Goal: Information Seeking & Learning: Learn about a topic

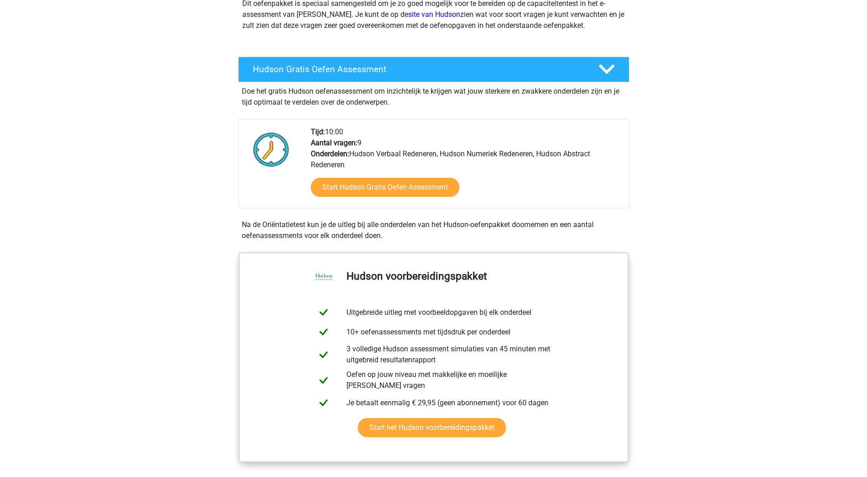
scroll to position [91, 0]
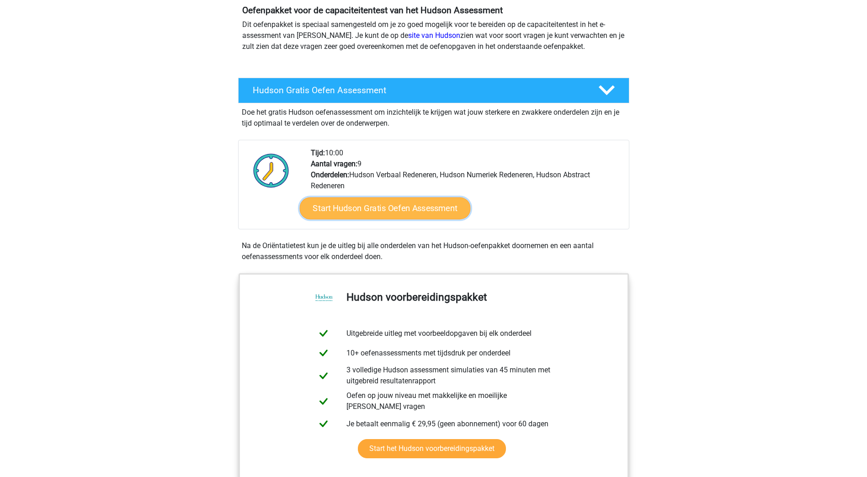
click at [387, 208] on link "Start Hudson Gratis Oefen Assessment" at bounding box center [384, 208] width 171 height 22
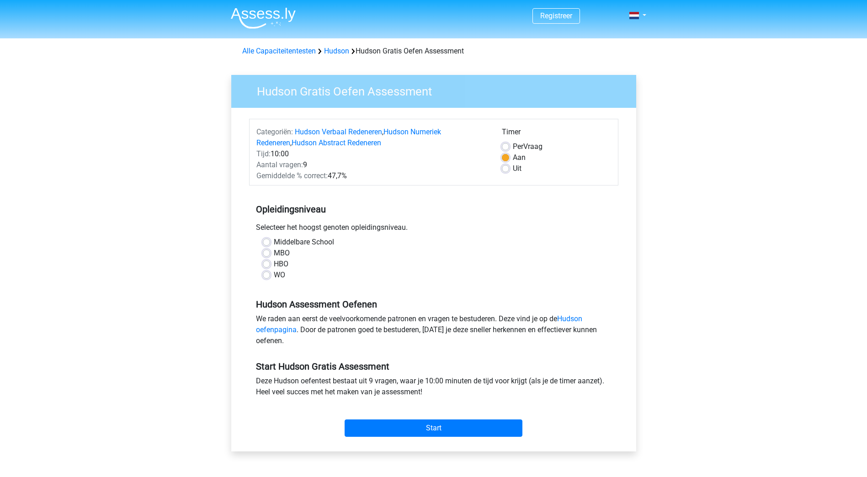
click at [274, 239] on label "Middelbare School" at bounding box center [304, 242] width 60 height 11
click at [265, 239] on input "Middelbare School" at bounding box center [266, 241] width 7 height 9
radio input "true"
click at [468, 425] on input "Start" at bounding box center [434, 428] width 178 height 17
click at [513, 145] on label "Per Vraag" at bounding box center [528, 146] width 30 height 11
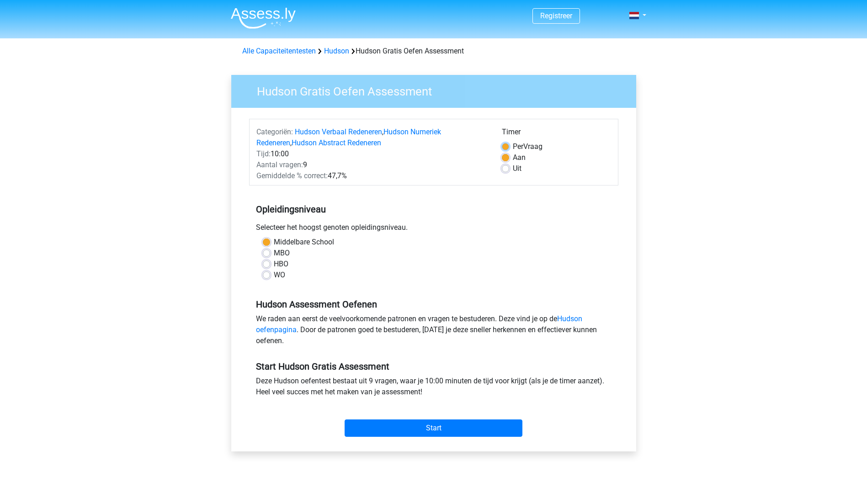
click at [505, 145] on input "Per Vraag" at bounding box center [505, 145] width 7 height 9
radio input "true"
click at [513, 169] on label "Uit" at bounding box center [517, 168] width 9 height 11
click at [508, 169] on input "Uit" at bounding box center [505, 167] width 7 height 9
radio input "true"
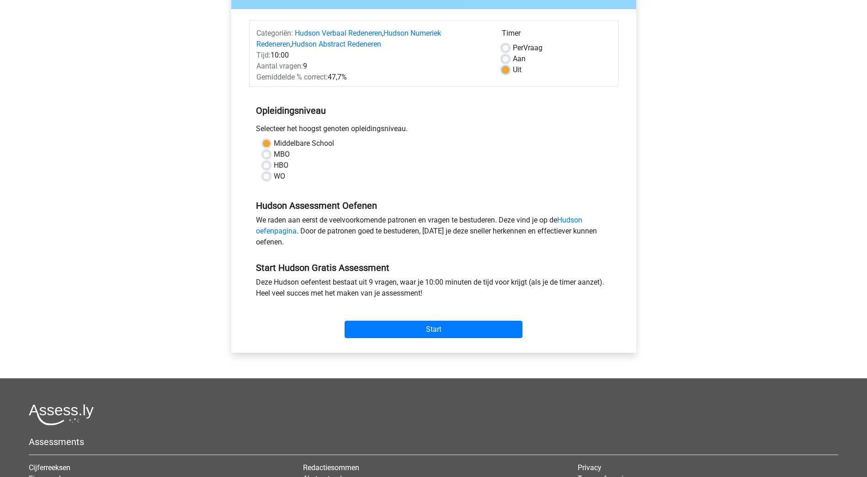
scroll to position [183, 0]
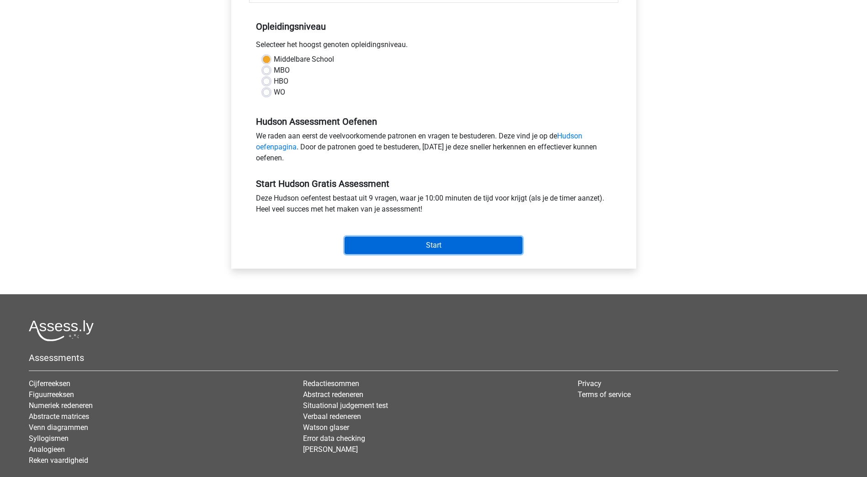
click at [419, 246] on input "Start" at bounding box center [434, 245] width 178 height 17
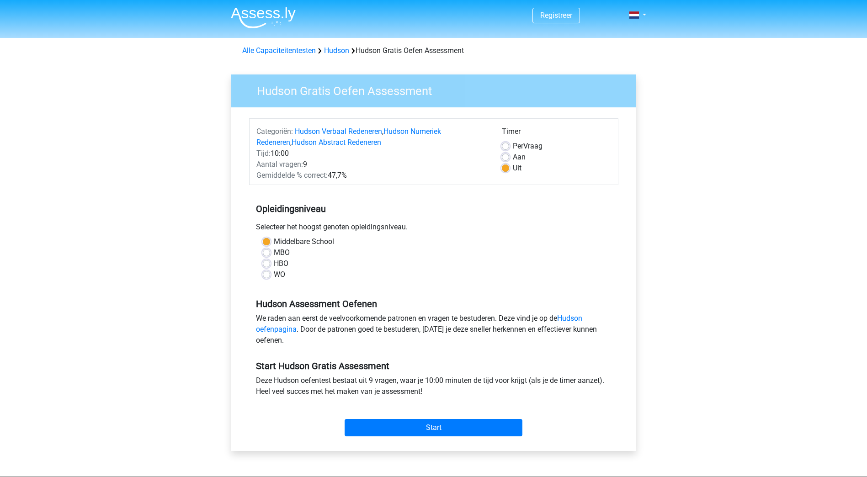
scroll to position [0, 0]
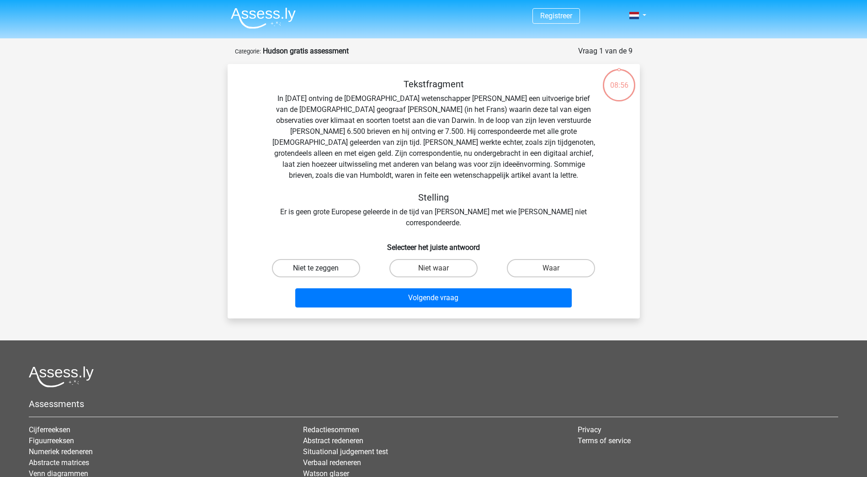
click at [319, 259] on label "Niet te zeggen" at bounding box center [316, 268] width 88 height 18
click at [319, 268] on input "Niet te zeggen" at bounding box center [319, 271] width 6 height 6
radio input "true"
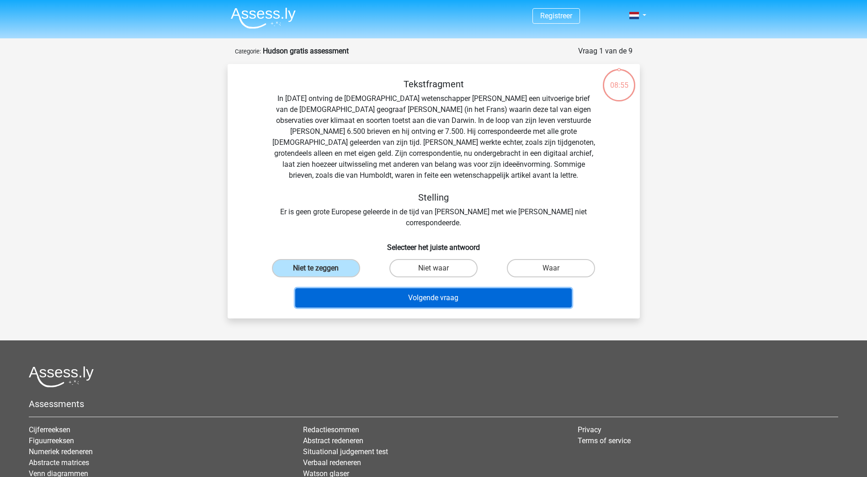
click at [496, 289] on button "Volgende vraag" at bounding box center [433, 297] width 277 height 19
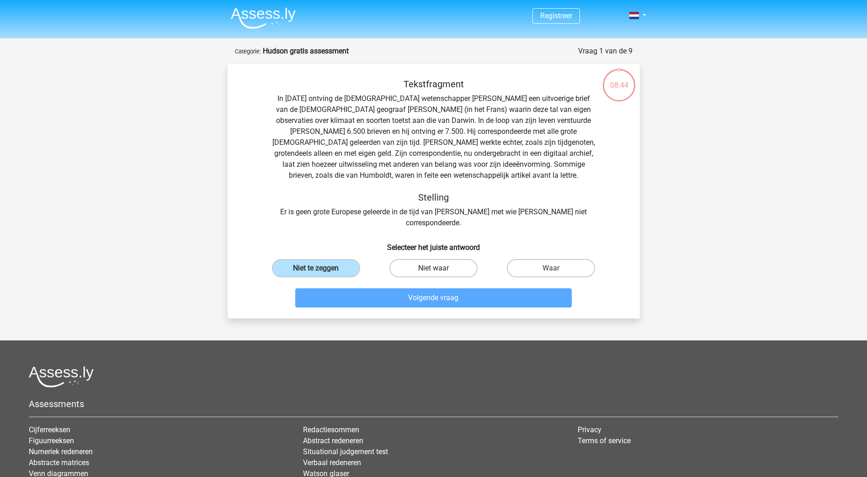
click at [463, 259] on label "Niet waar" at bounding box center [433, 268] width 88 height 18
click at [439, 268] on input "Niet waar" at bounding box center [436, 271] width 6 height 6
radio input "true"
click at [554, 259] on label "Waar" at bounding box center [551, 268] width 88 height 18
click at [554, 268] on input "Waar" at bounding box center [554, 271] width 6 height 6
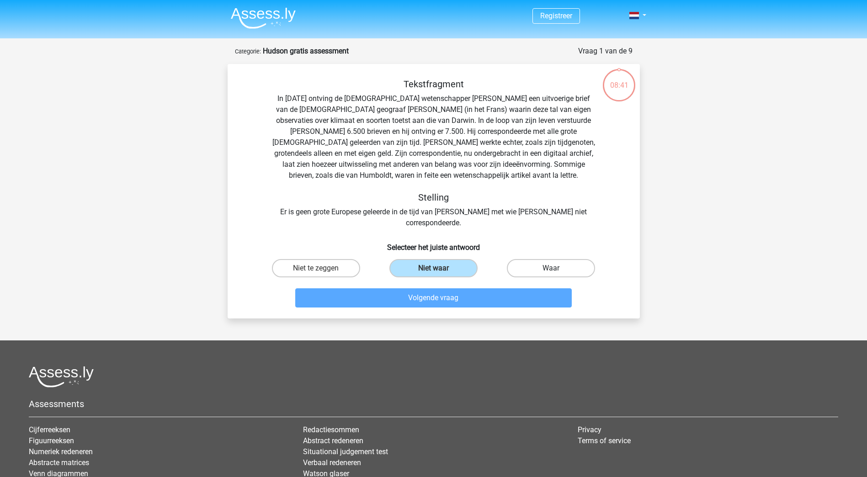
radio input "true"
click at [611, 87] on div "08:34" at bounding box center [619, 79] width 34 height 23
drag, startPoint x: 611, startPoint y: 87, endPoint x: 660, endPoint y: 90, distance: 49.5
click at [660, 90] on div "Registreer" at bounding box center [433, 291] width 867 height 582
click at [437, 268] on input "Niet waar" at bounding box center [436, 271] width 6 height 6
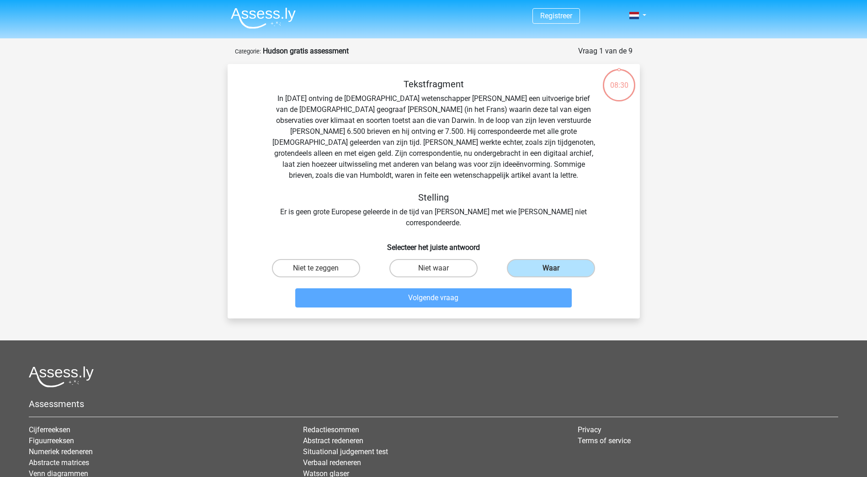
radio input "true"
click at [337, 259] on label "Niet te zeggen" at bounding box center [316, 268] width 88 height 18
click at [322, 268] on input "Niet te zeggen" at bounding box center [319, 271] width 6 height 6
radio input "true"
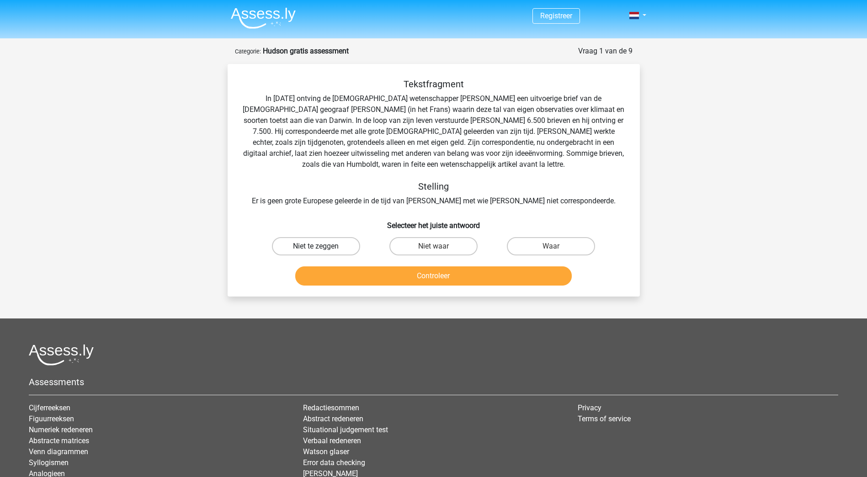
click at [336, 242] on label "Niet te zeggen" at bounding box center [316, 246] width 88 height 18
click at [322, 246] on input "Niet te zeggen" at bounding box center [319, 249] width 6 height 6
radio input "true"
click at [460, 270] on button "Controleer" at bounding box center [433, 276] width 277 height 19
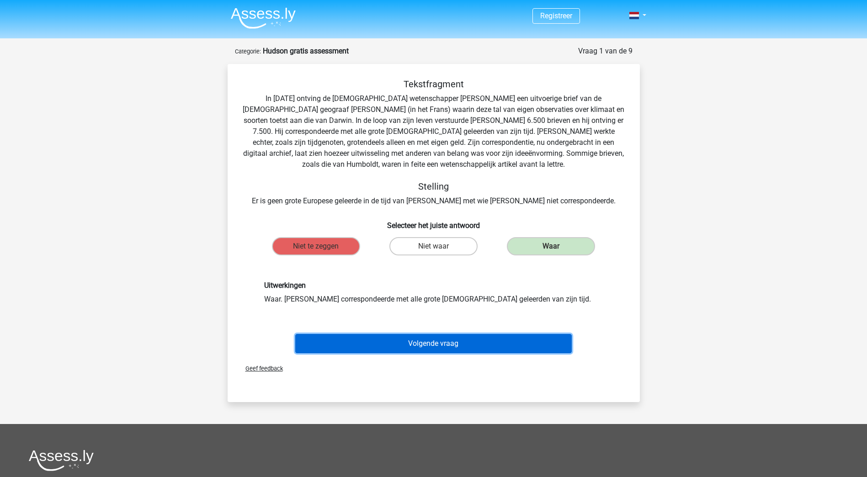
click at [464, 338] on button "Volgende vraag" at bounding box center [433, 343] width 277 height 19
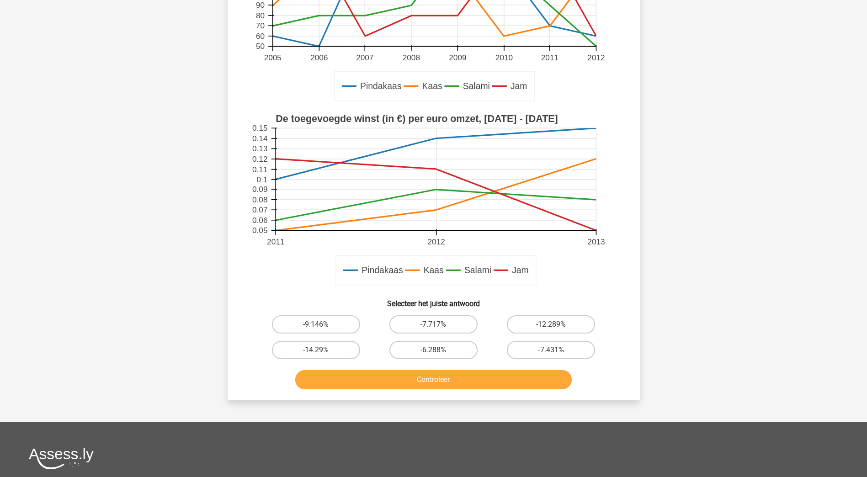
scroll to position [183, 0]
click at [316, 324] on label "-9.146%" at bounding box center [316, 324] width 88 height 18
click at [316, 324] on input "-9.146%" at bounding box center [319, 327] width 6 height 6
radio input "true"
click at [453, 377] on button "Controleer" at bounding box center [433, 379] width 277 height 19
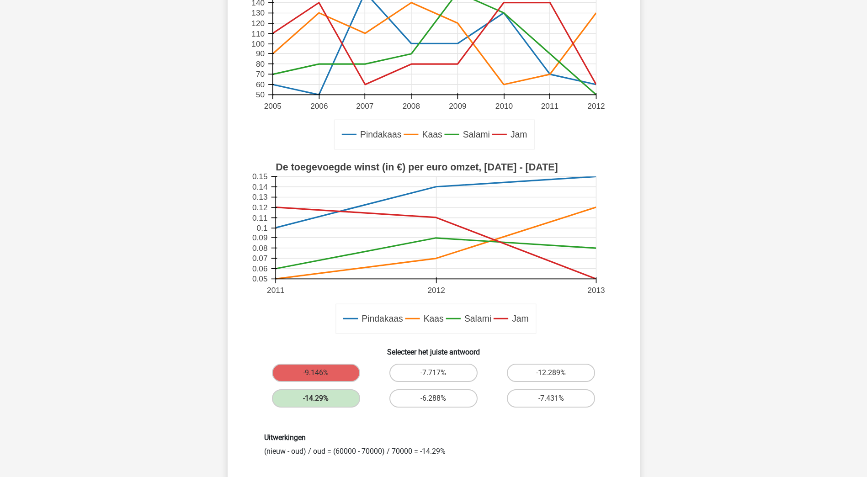
scroll to position [229, 0]
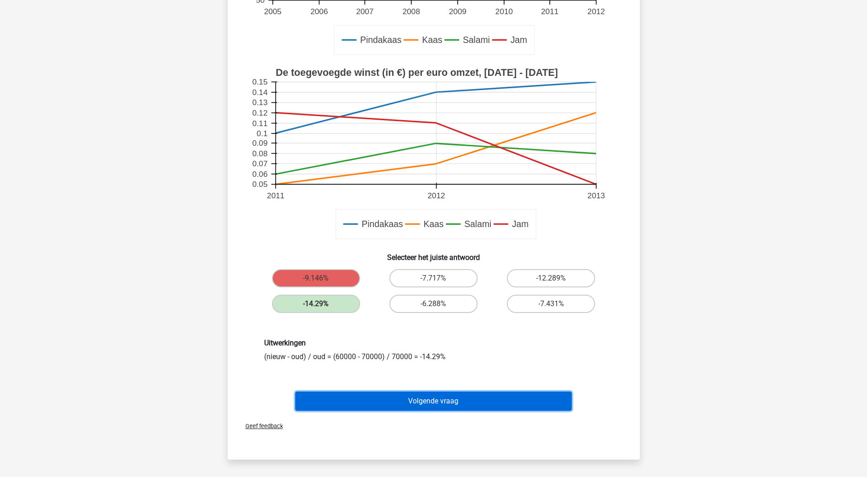
click at [468, 395] on button "Volgende vraag" at bounding box center [433, 401] width 277 height 19
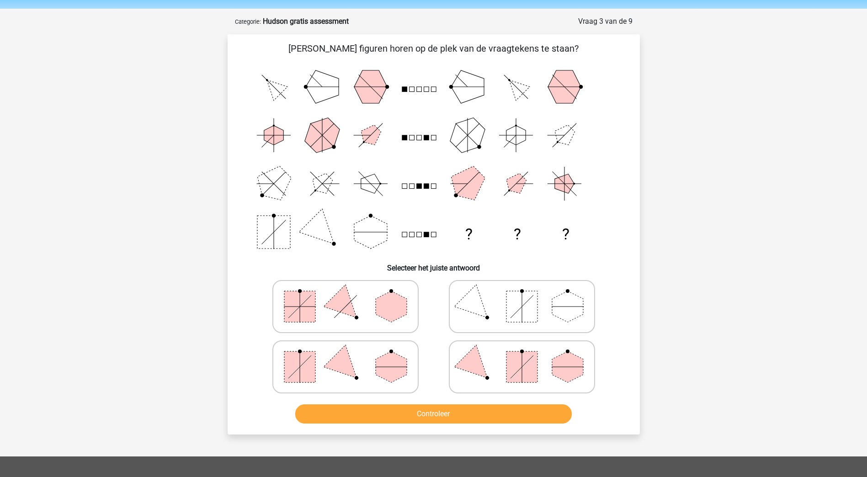
scroll to position [46, 0]
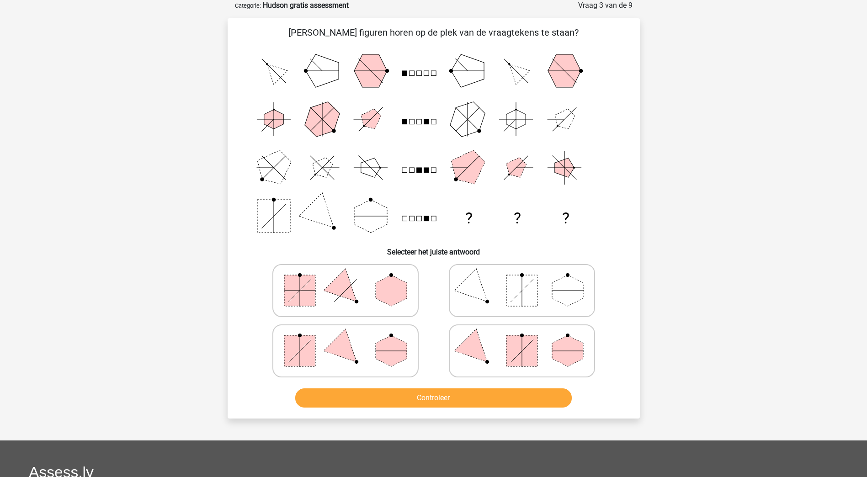
click at [363, 344] on icon at bounding box center [345, 351] width 137 height 46
click at [352, 340] on input "radio" at bounding box center [349, 337] width 6 height 6
radio input "true"
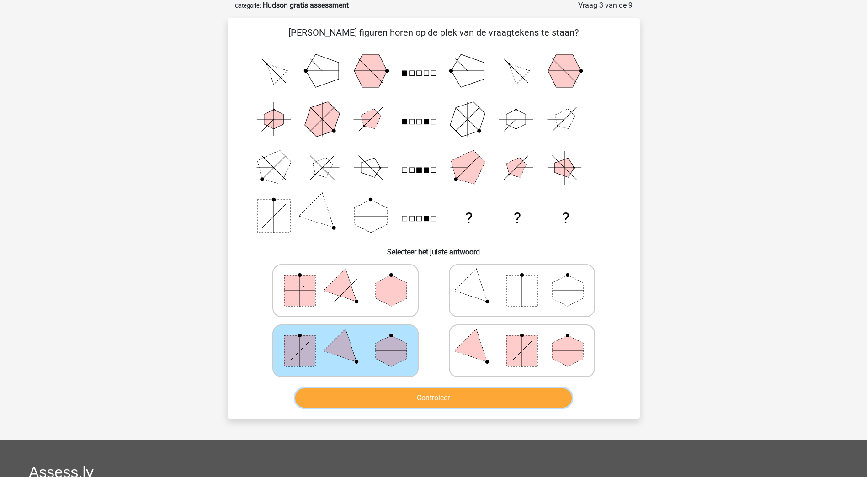
click at [437, 401] on button "Controleer" at bounding box center [433, 398] width 277 height 19
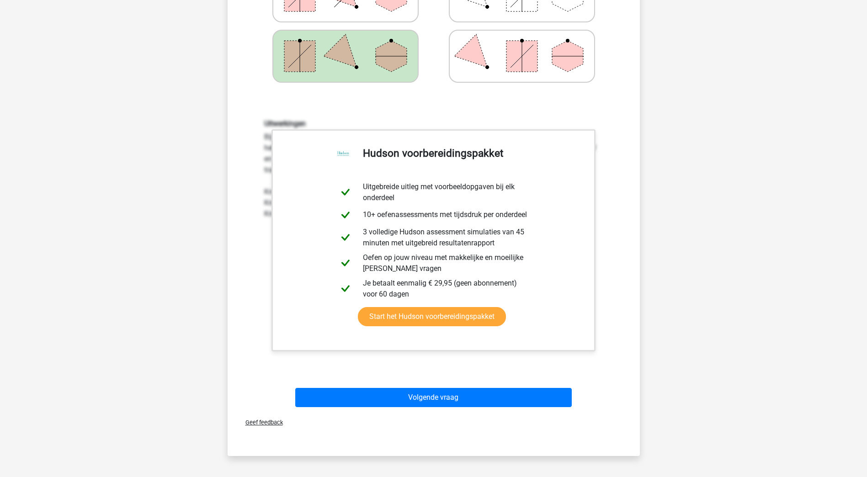
scroll to position [366, 0]
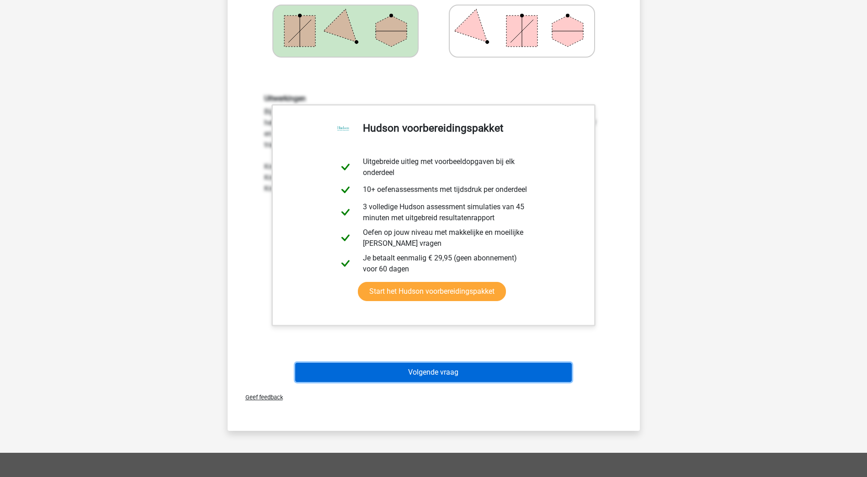
click at [466, 370] on button "Volgende vraag" at bounding box center [433, 372] width 277 height 19
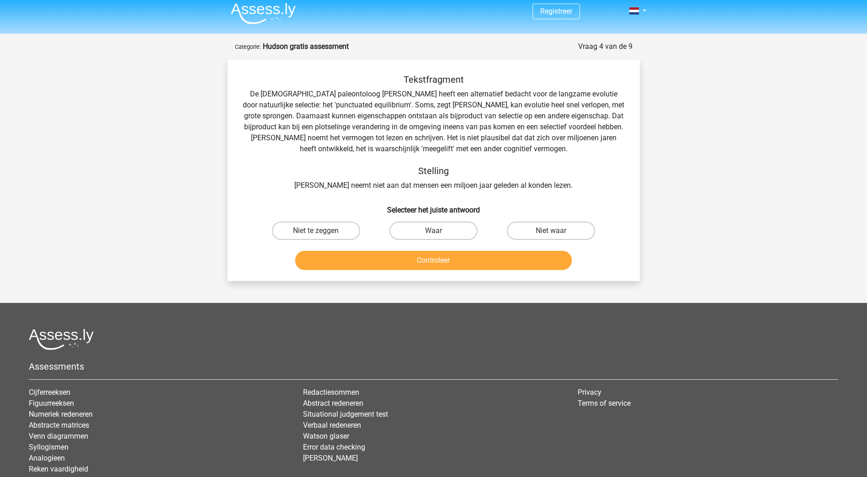
scroll to position [0, 0]
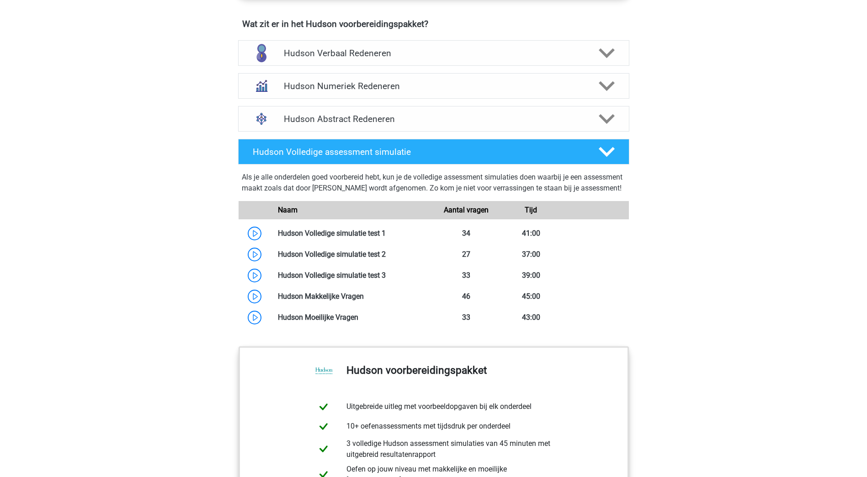
scroll to position [594, 0]
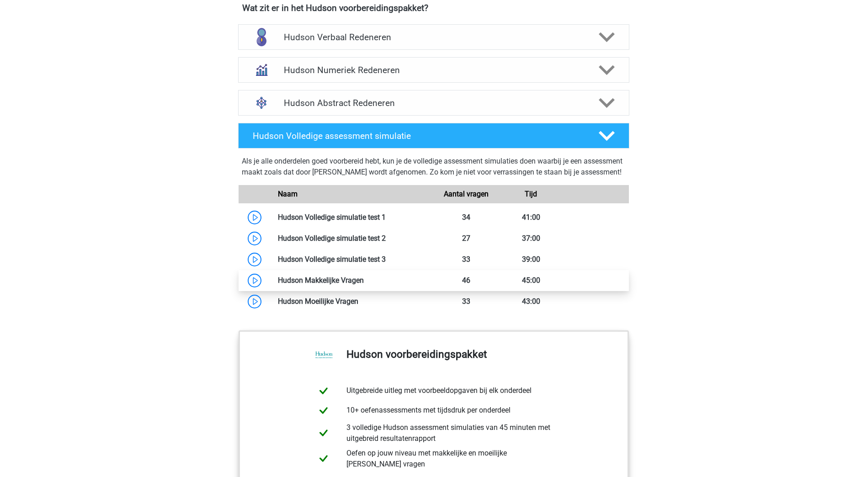
click at [364, 285] on link at bounding box center [364, 280] width 0 height 9
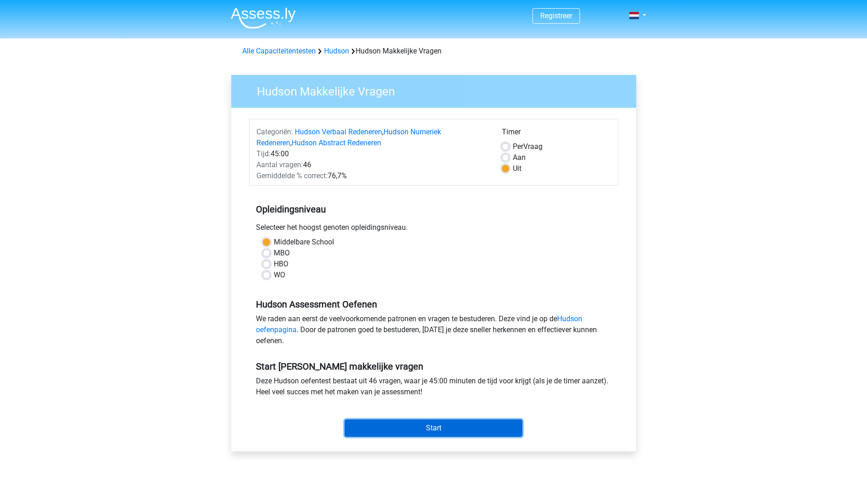
click at [461, 431] on input "Start" at bounding box center [434, 428] width 178 height 17
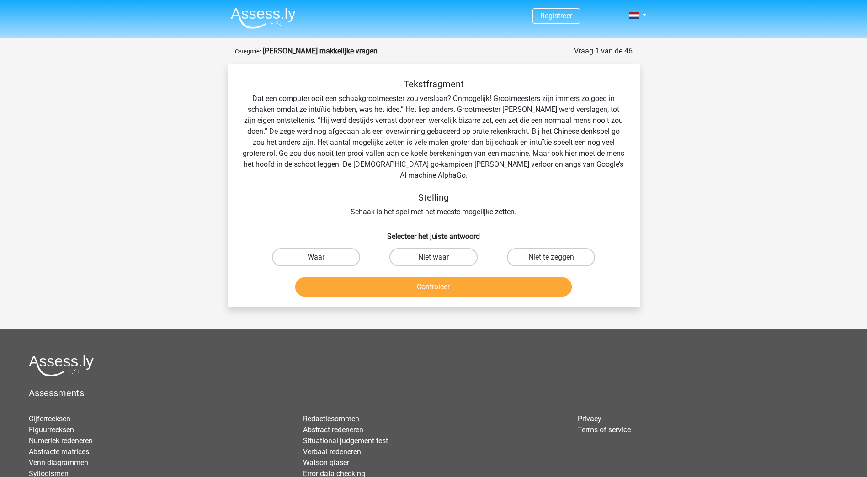
click at [339, 262] on label "Waar" at bounding box center [316, 257] width 88 height 18
click at [322, 262] on input "Waar" at bounding box center [319, 260] width 6 height 6
radio input "true"
click at [415, 293] on button "Controleer" at bounding box center [433, 286] width 277 height 19
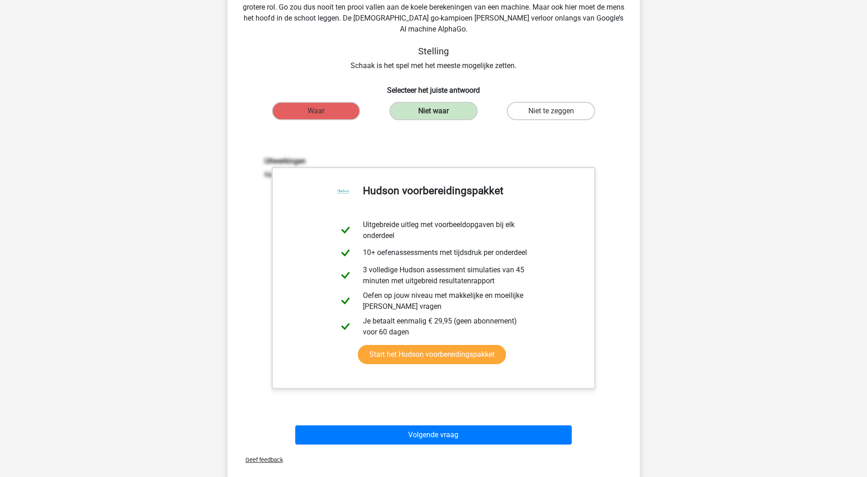
scroll to position [183, 0]
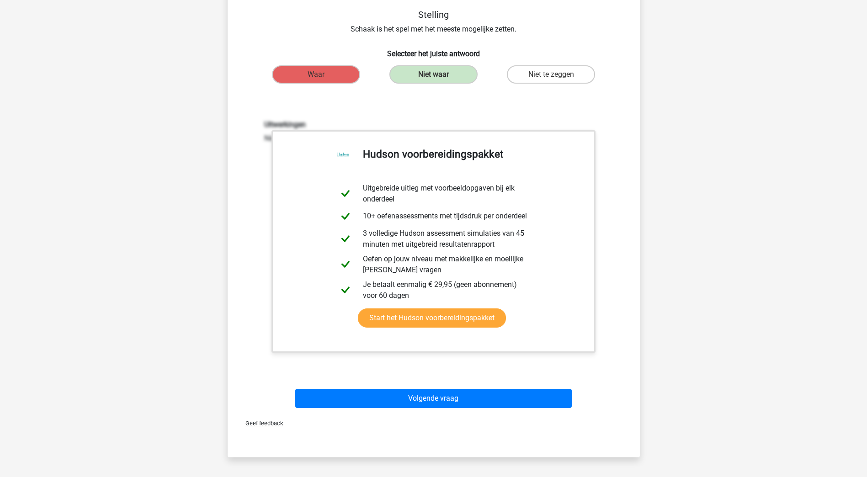
click at [568, 375] on div "Uitwerkingen Niet waar, de tekst stelt dat go meer zetten heeft. None" at bounding box center [433, 239] width 383 height 283
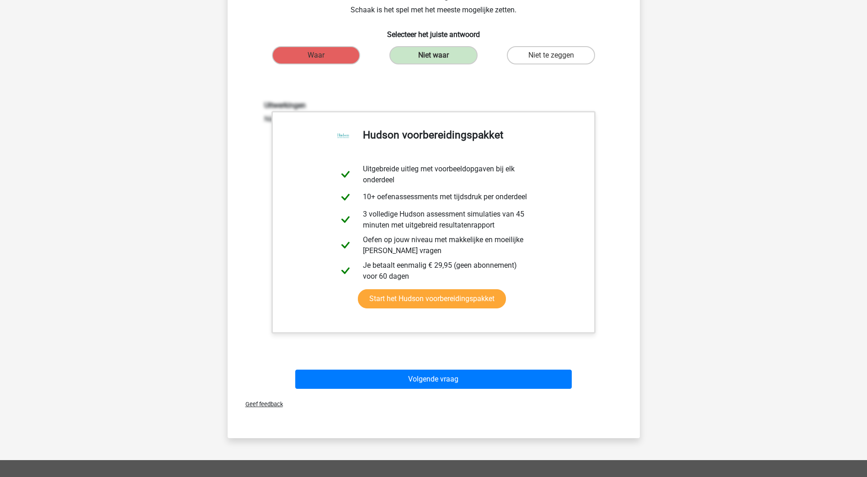
scroll to position [320, 0]
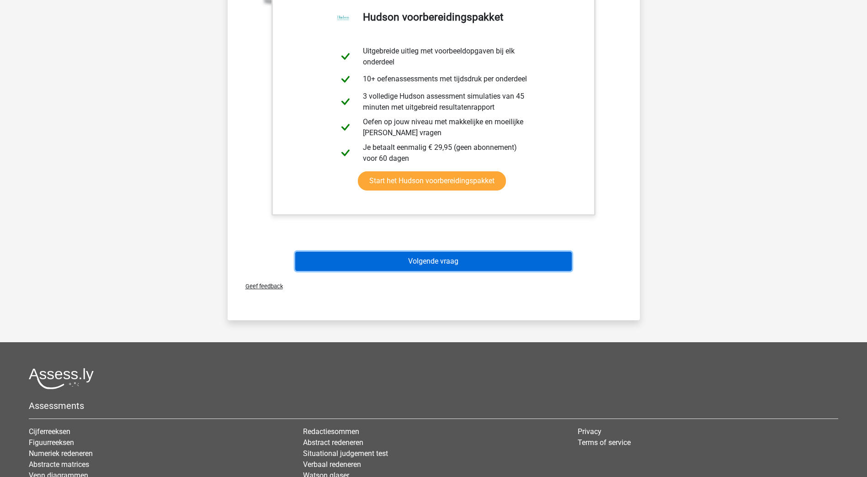
click at [477, 261] on button "Volgende vraag" at bounding box center [433, 261] width 277 height 19
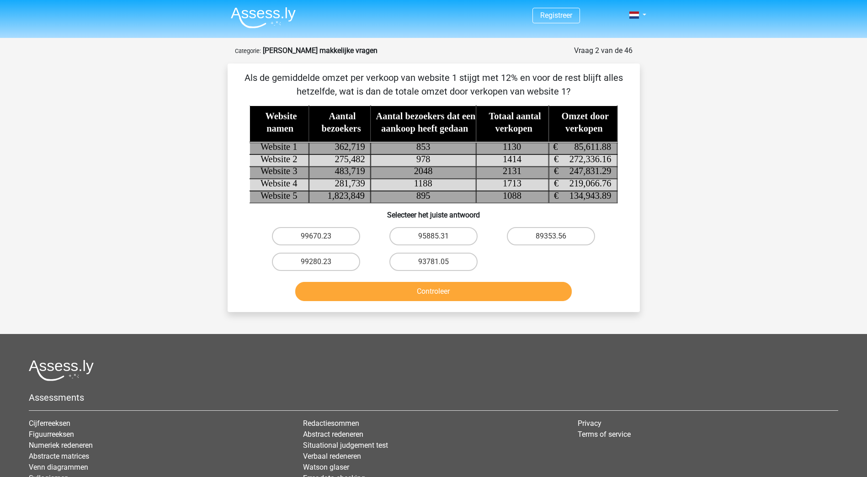
scroll to position [0, 0]
click at [443, 238] on label "95885.31" at bounding box center [433, 237] width 88 height 18
click at [439, 238] on input "95885.31" at bounding box center [436, 240] width 6 height 6
radio input "true"
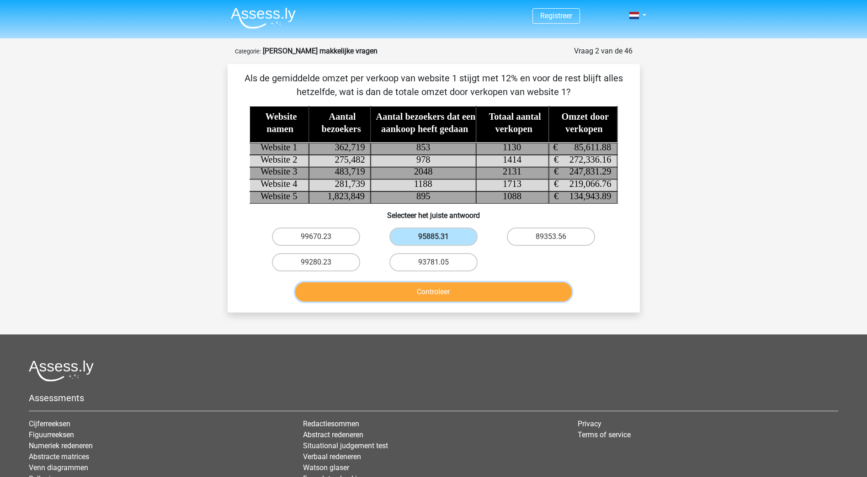
click at [467, 288] on button "Controleer" at bounding box center [433, 292] width 277 height 19
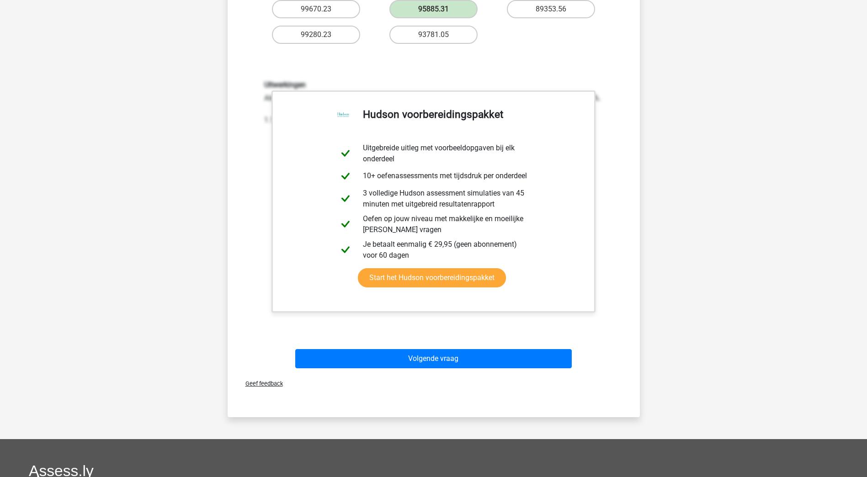
scroll to position [229, 0]
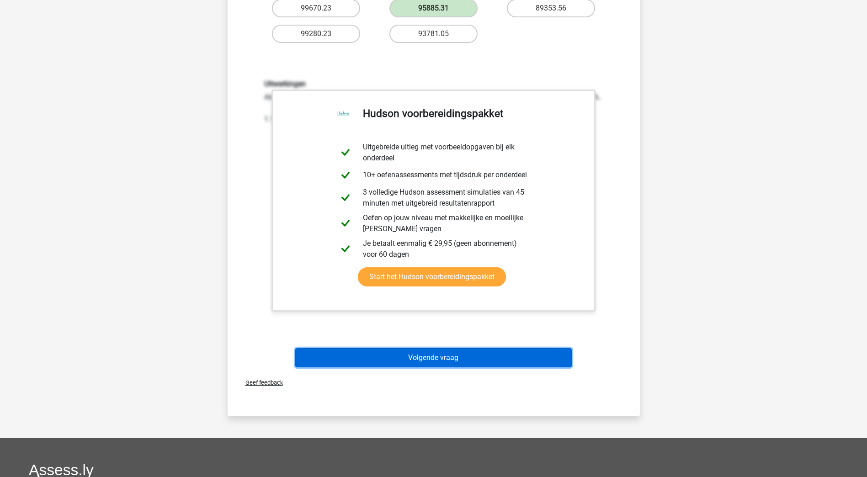
click at [464, 356] on button "Volgende vraag" at bounding box center [433, 357] width 277 height 19
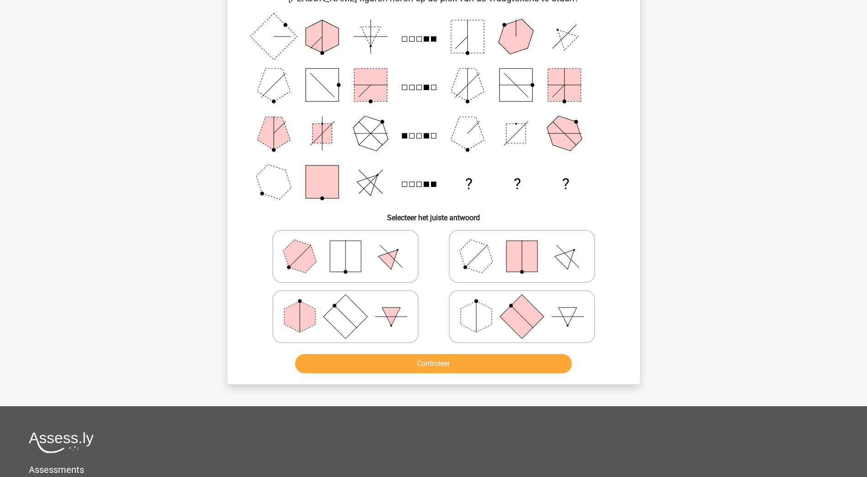
scroll to position [46, 0]
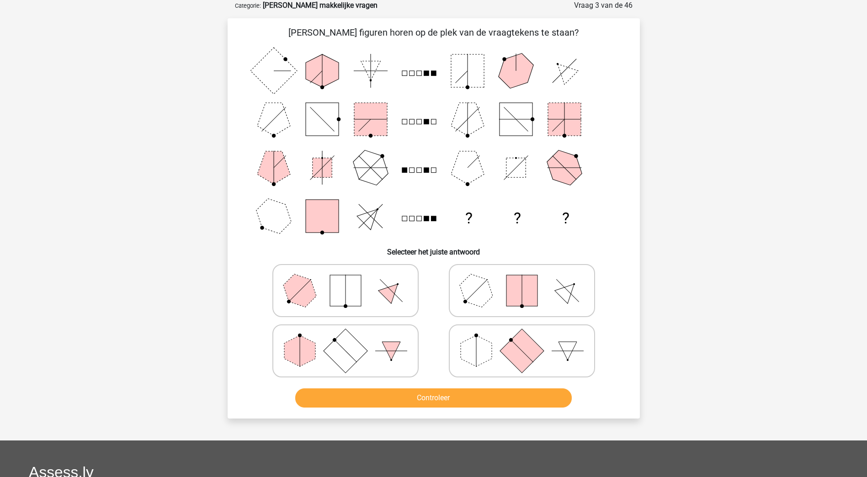
click at [494, 354] on icon at bounding box center [521, 351] width 137 height 46
click at [522, 340] on input "radio" at bounding box center [525, 337] width 6 height 6
radio input "true"
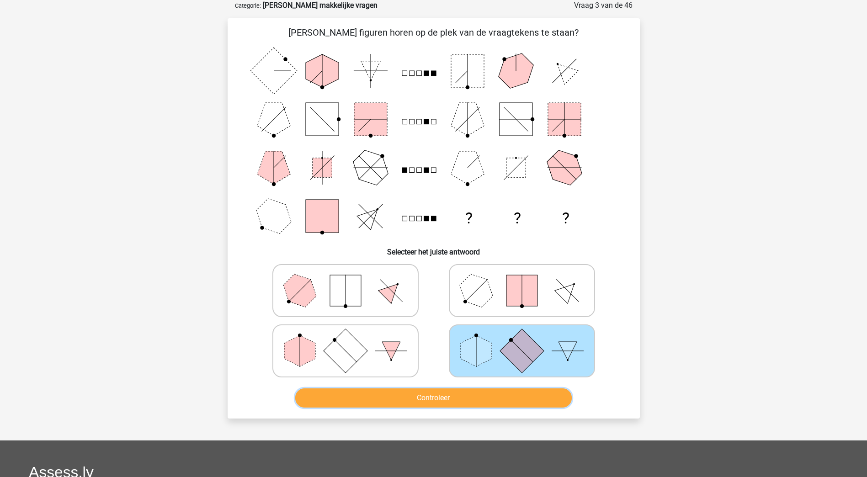
click at [479, 400] on button "Controleer" at bounding box center [433, 398] width 277 height 19
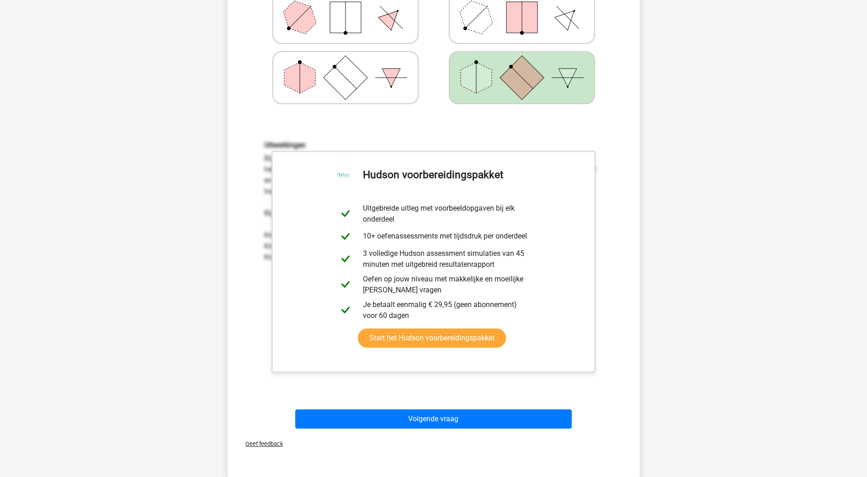
scroll to position [320, 0]
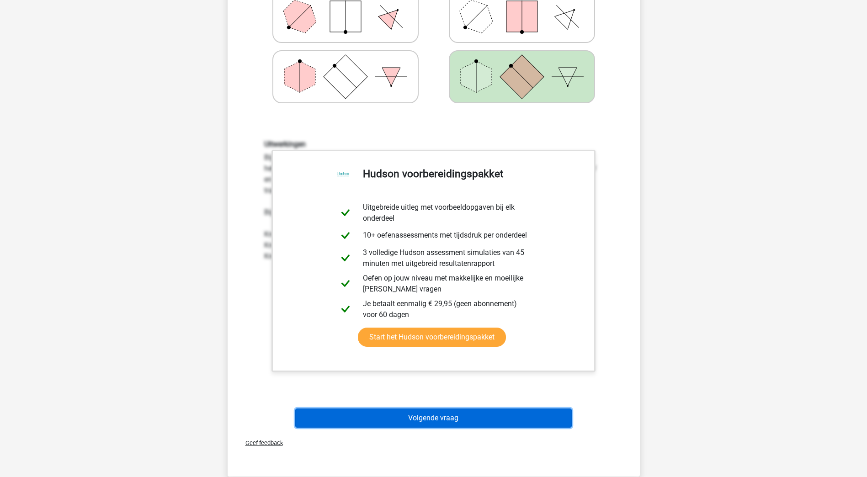
click at [502, 420] on button "Volgende vraag" at bounding box center [433, 418] width 277 height 19
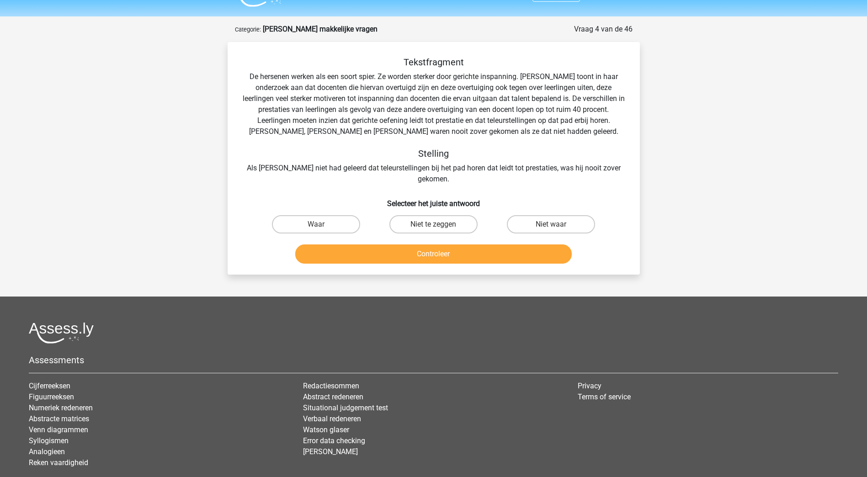
scroll to position [0, 0]
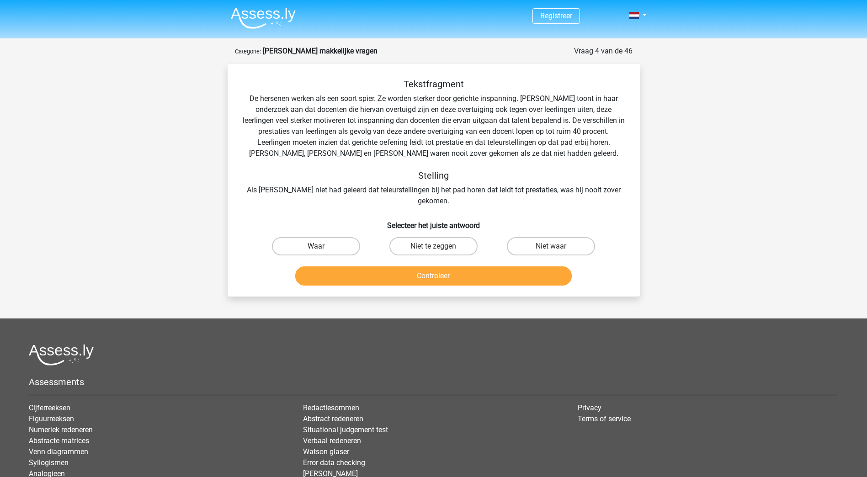
click at [329, 237] on label "Waar" at bounding box center [316, 246] width 88 height 18
click at [322, 246] on input "Waar" at bounding box center [319, 249] width 6 height 6
radio input "true"
click at [403, 267] on button "Controleer" at bounding box center [433, 276] width 277 height 19
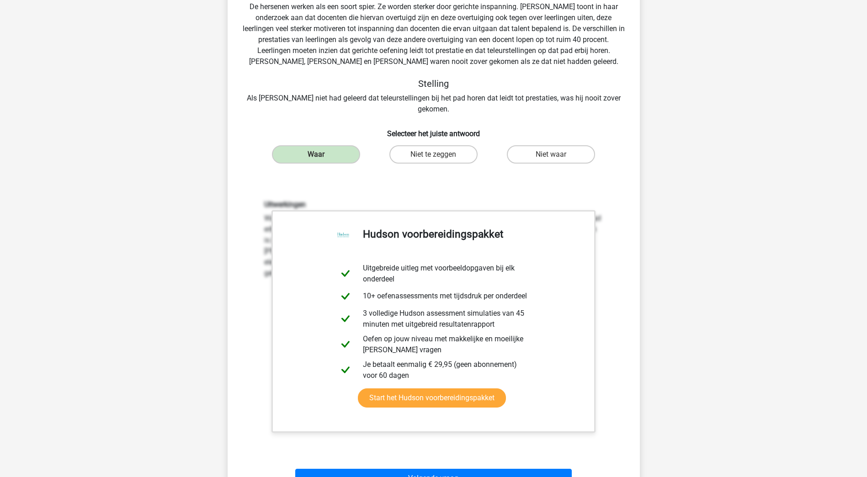
scroll to position [183, 0]
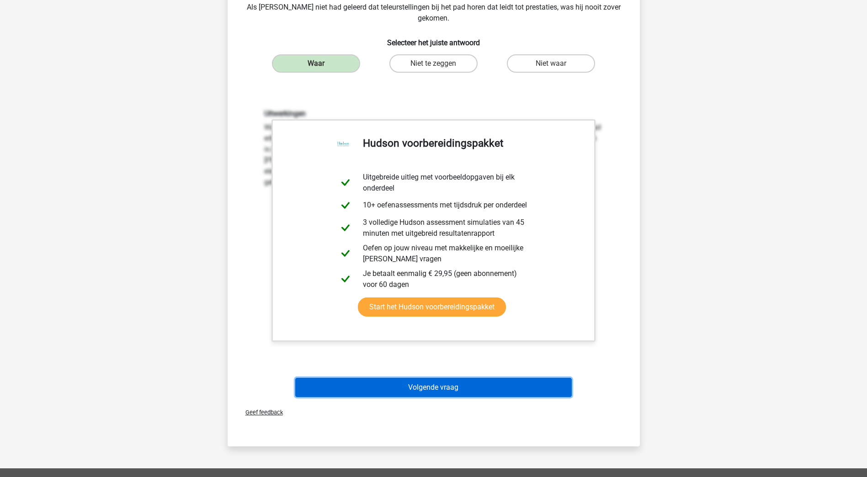
click at [483, 383] on button "Volgende vraag" at bounding box center [433, 387] width 277 height 19
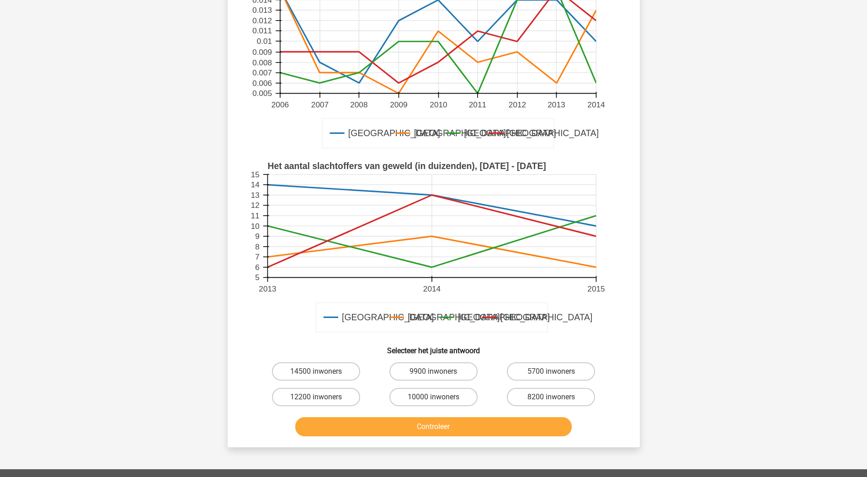
scroll to position [137, 0]
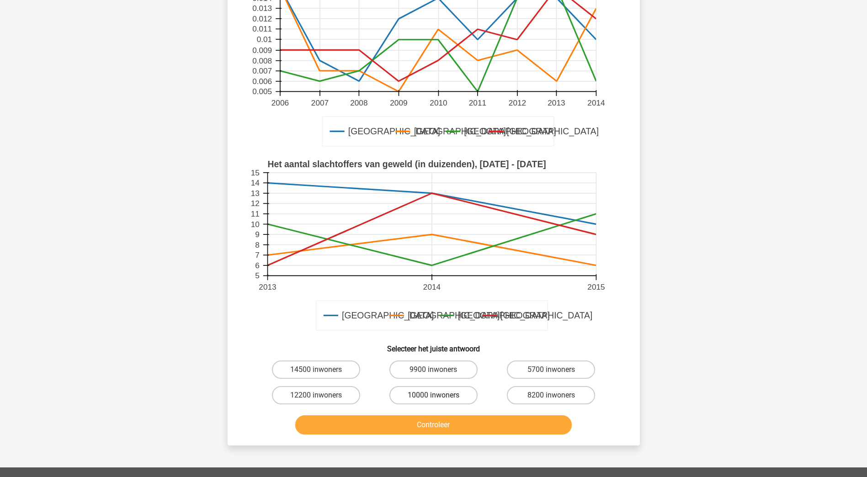
click at [432, 395] on label "10000 inwoners" at bounding box center [433, 395] width 88 height 18
click at [433, 395] on input "10000 inwoners" at bounding box center [436, 398] width 6 height 6
radio input "true"
click at [441, 423] on button "Controleer" at bounding box center [433, 425] width 277 height 19
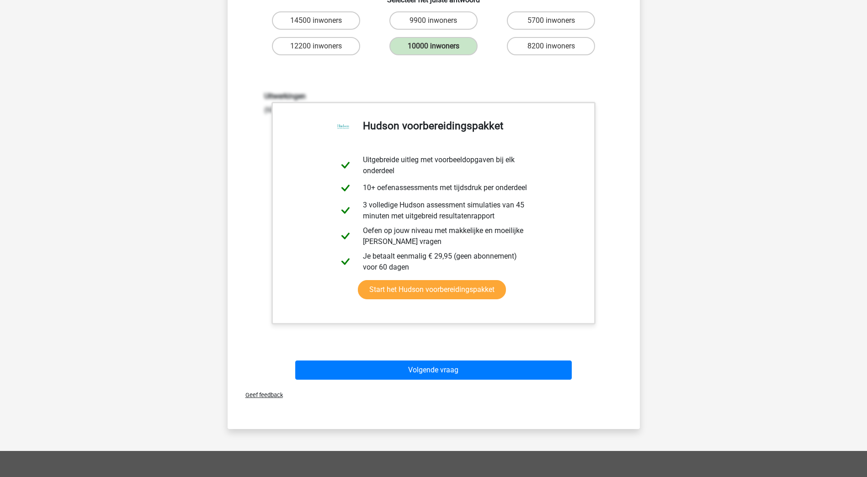
scroll to position [503, 0]
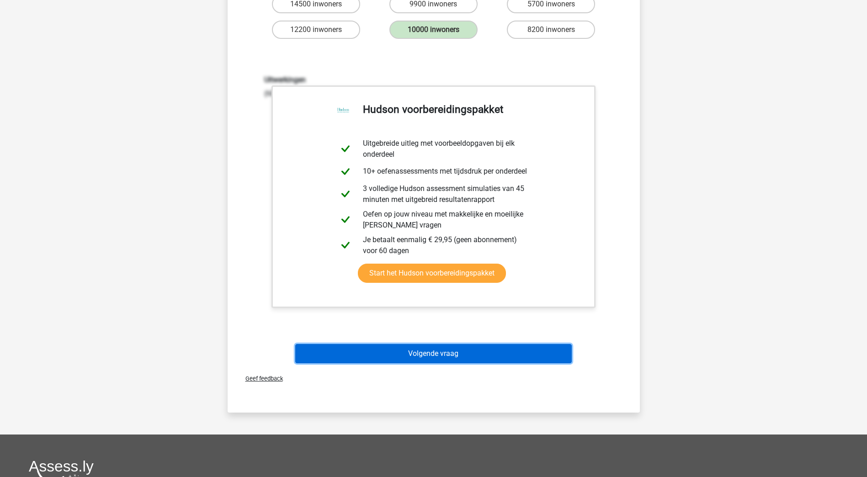
click at [492, 351] on button "Volgende vraag" at bounding box center [433, 353] width 277 height 19
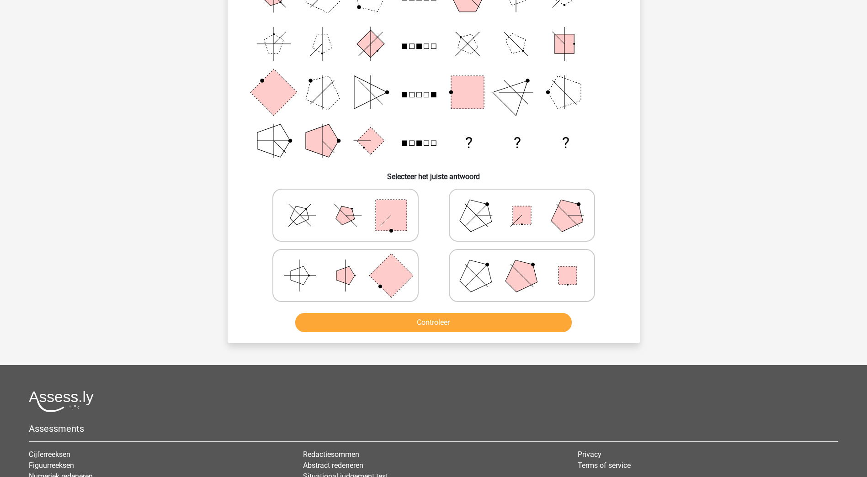
scroll to position [137, 0]
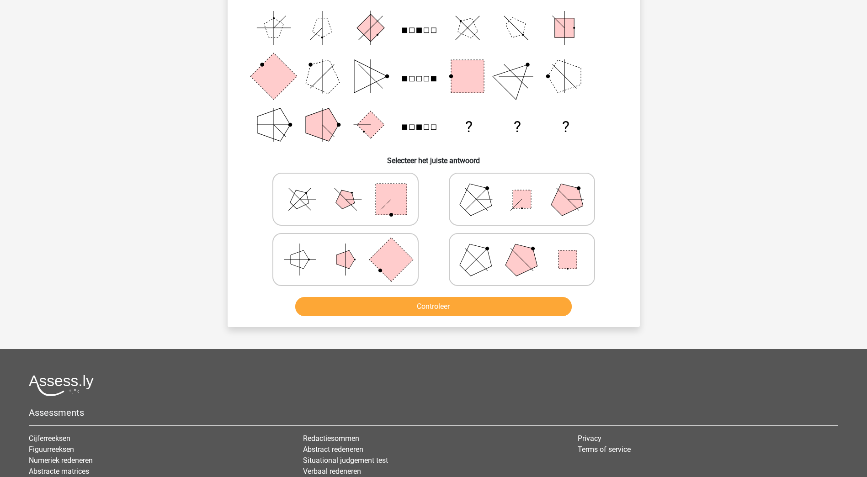
click at [320, 257] on icon at bounding box center [345, 260] width 137 height 46
click at [346, 248] on input "radio" at bounding box center [349, 245] width 6 height 6
radio input "true"
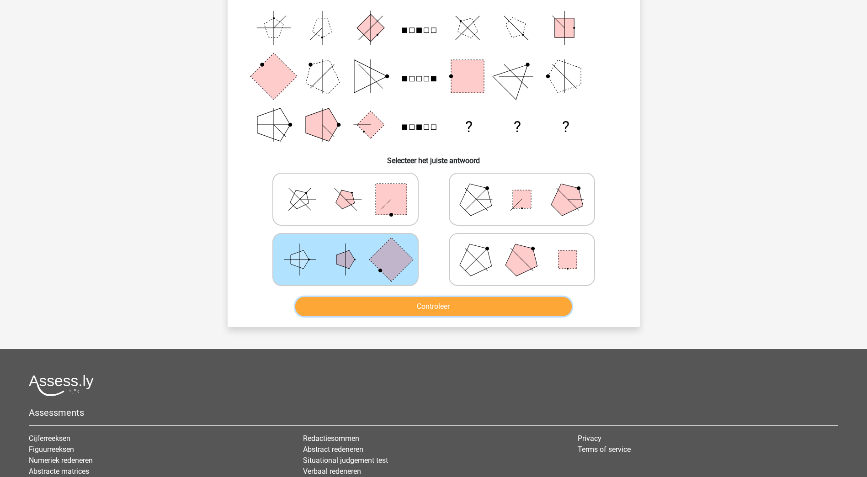
click at [388, 309] on button "Controleer" at bounding box center [433, 306] width 277 height 19
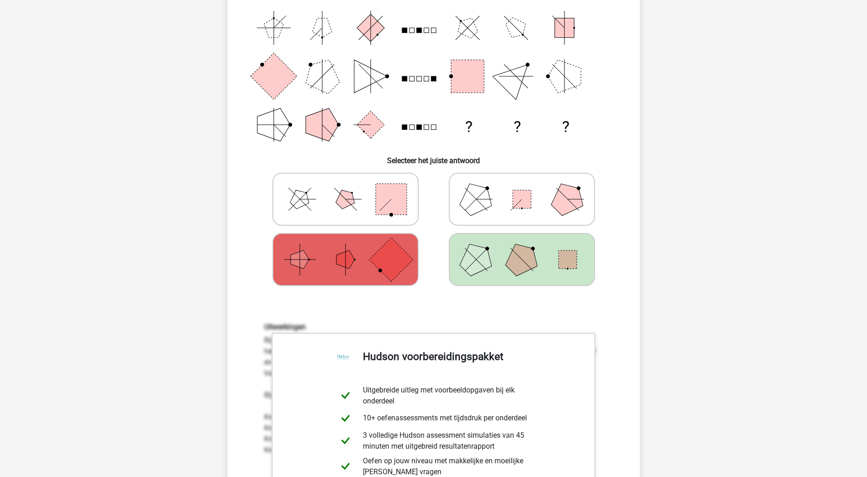
click at [540, 259] on icon at bounding box center [521, 260] width 137 height 46
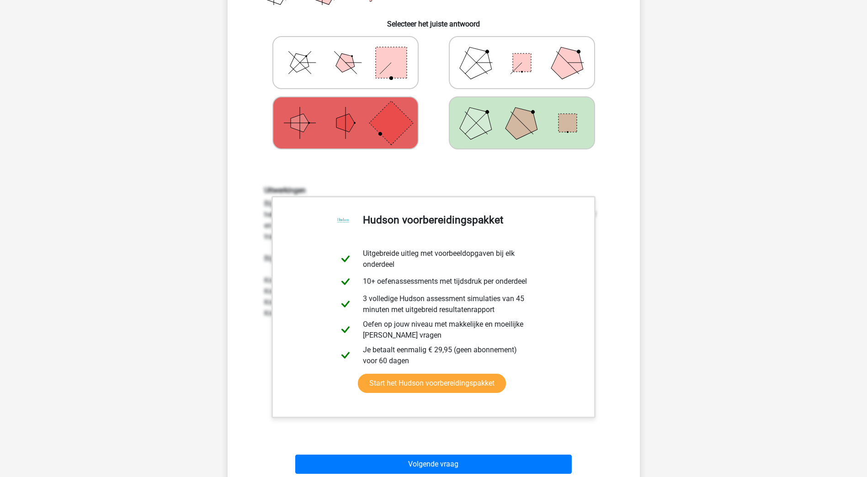
scroll to position [274, 0]
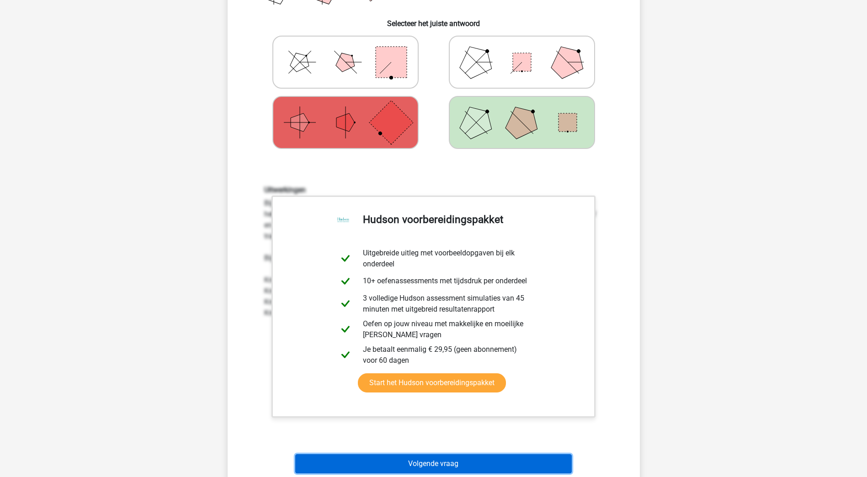
click at [452, 467] on button "Volgende vraag" at bounding box center [433, 463] width 277 height 19
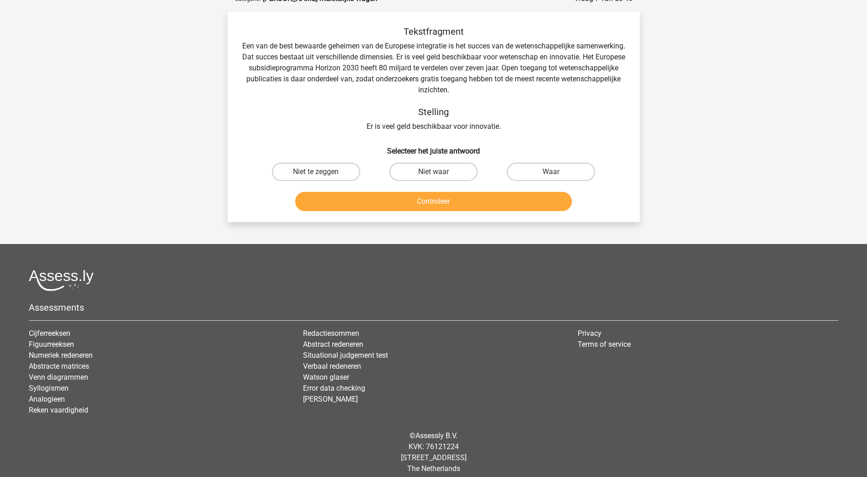
scroll to position [46, 0]
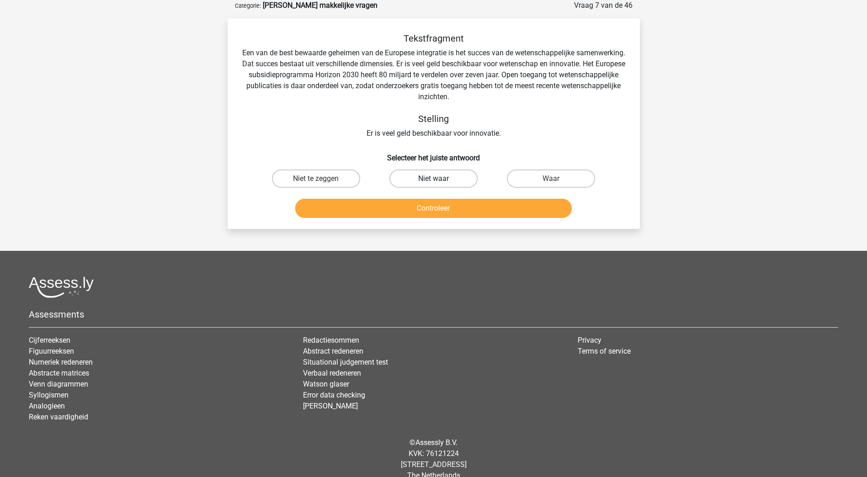
click at [445, 176] on label "Niet waar" at bounding box center [433, 179] width 88 height 18
click at [439, 179] on input "Niet waar" at bounding box center [436, 182] width 6 height 6
radio input "true"
click at [447, 211] on button "Controleer" at bounding box center [433, 208] width 277 height 19
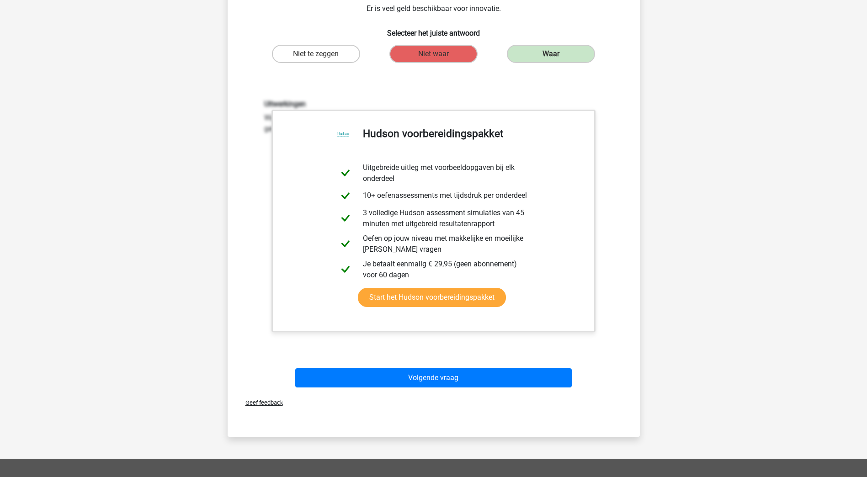
scroll to position [183, 0]
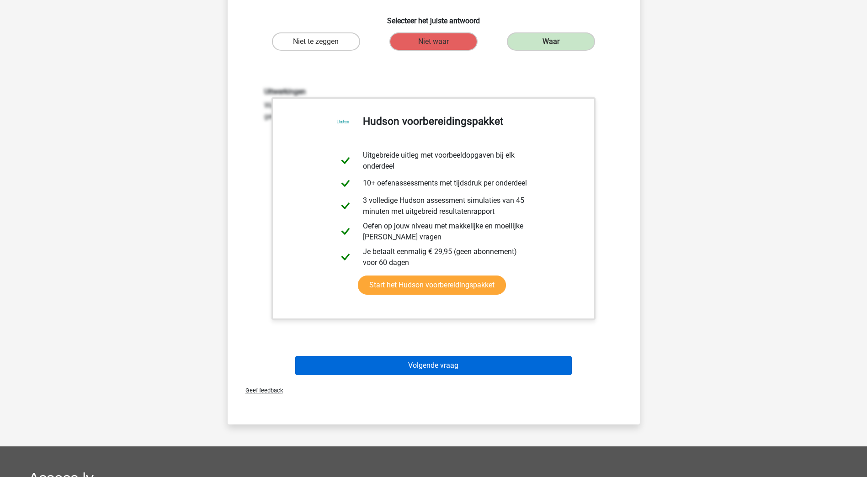
drag, startPoint x: 492, startPoint y: 352, endPoint x: 486, endPoint y: 365, distance: 15.3
click at [492, 352] on div "Volgende vraag" at bounding box center [433, 364] width 383 height 30
click at [486, 365] on button "Volgende vraag" at bounding box center [433, 365] width 277 height 19
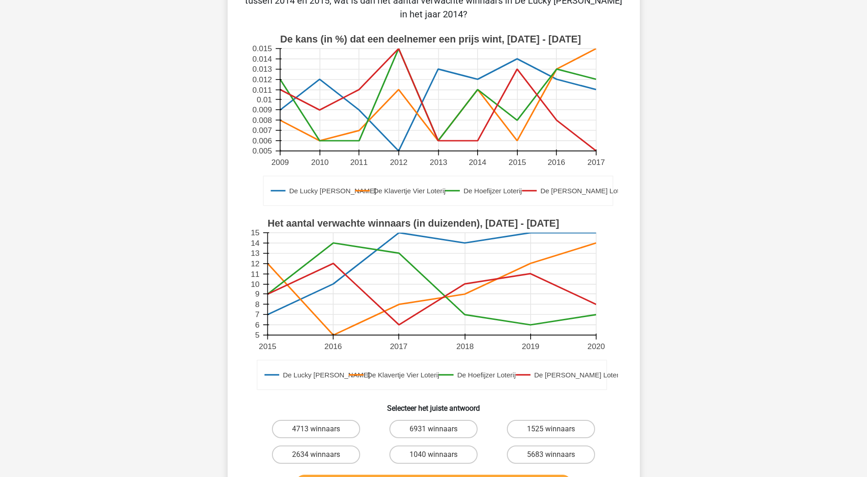
scroll to position [137, 0]
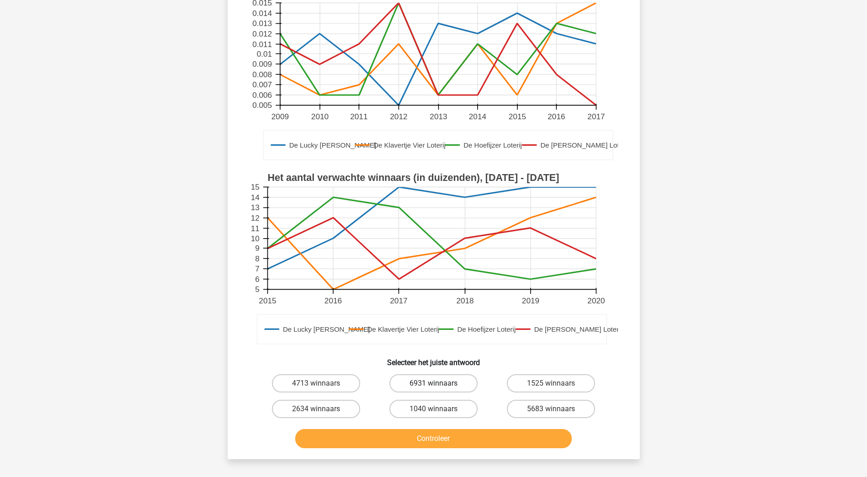
click at [449, 382] on label "6931 winnaars" at bounding box center [433, 383] width 88 height 18
click at [439, 384] on input "6931 winnaars" at bounding box center [436, 387] width 6 height 6
radio input "true"
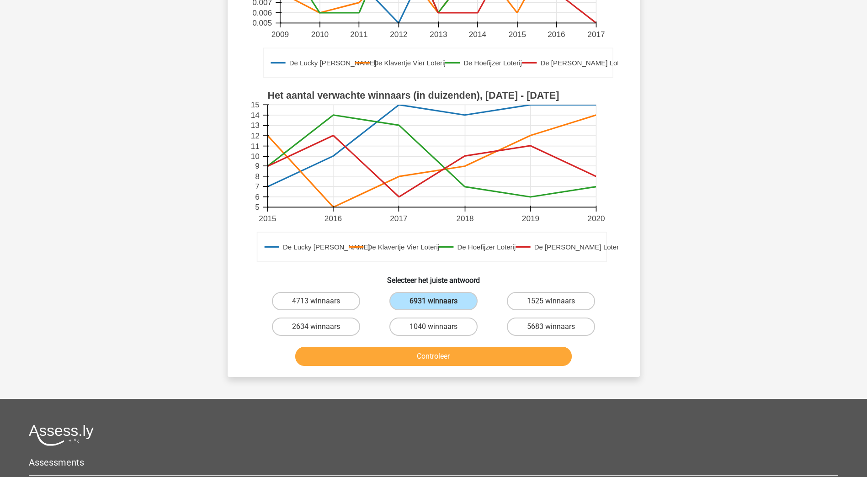
scroll to position [229, 0]
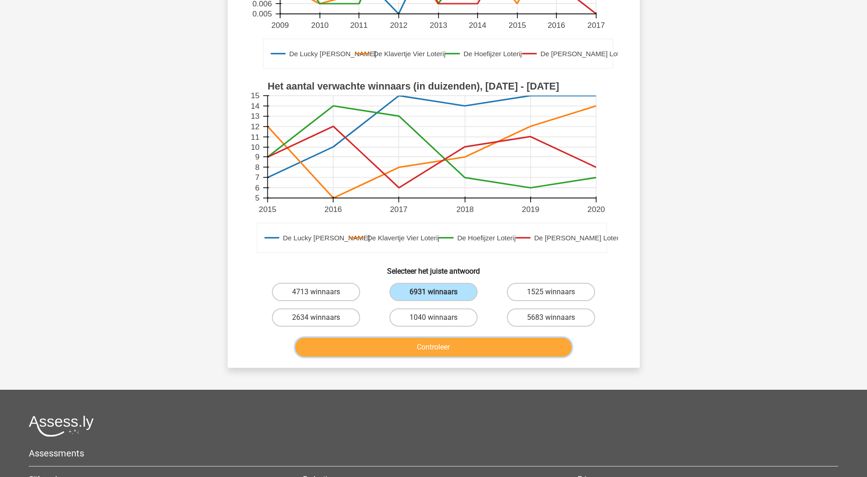
click at [445, 345] on button "Controleer" at bounding box center [433, 347] width 277 height 19
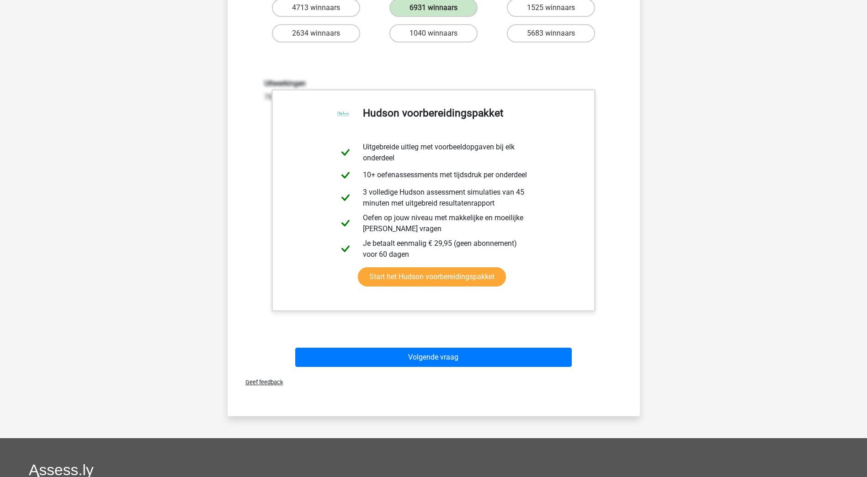
scroll to position [549, 0]
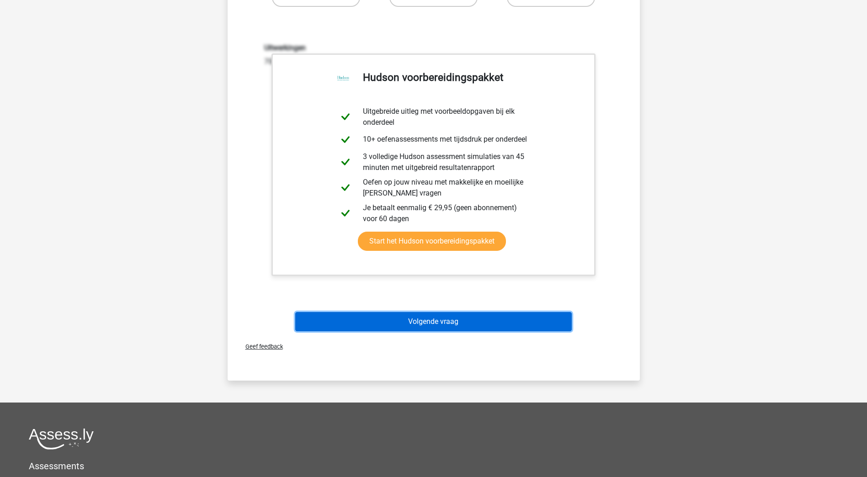
click at [510, 320] on button "Volgende vraag" at bounding box center [433, 321] width 277 height 19
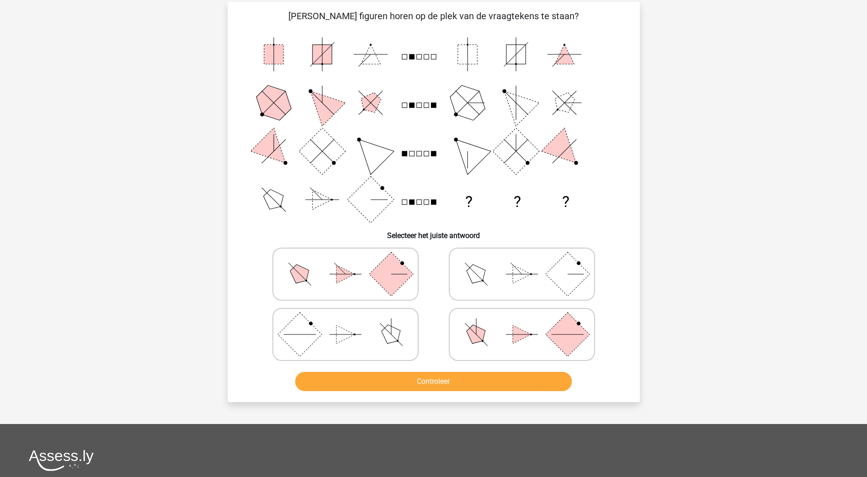
scroll to position [46, 0]
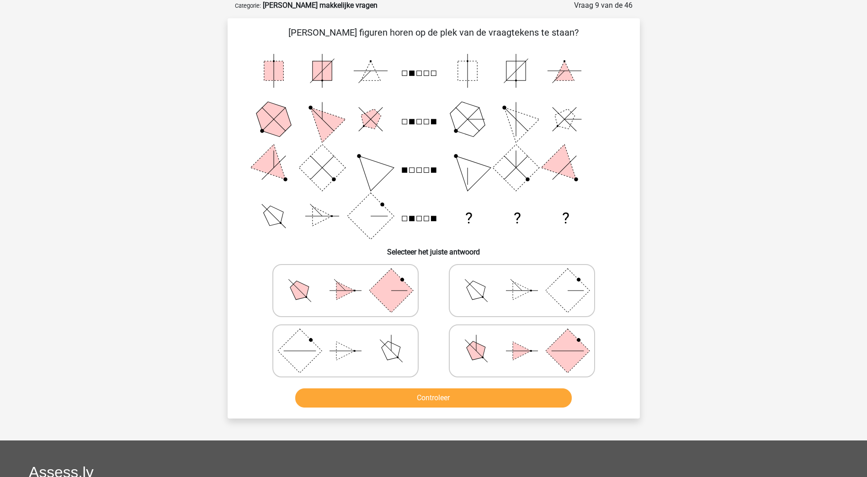
click at [520, 359] on icon at bounding box center [521, 351] width 137 height 46
click at [522, 340] on input "radio" at bounding box center [525, 337] width 6 height 6
radio input "true"
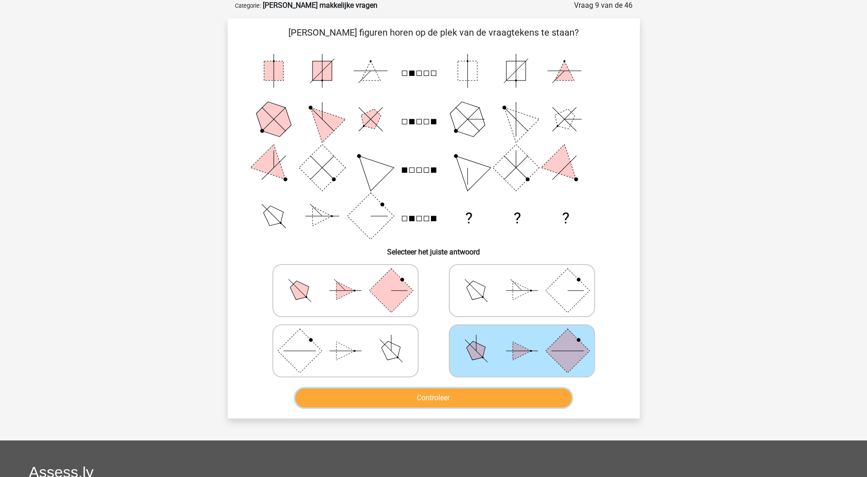
click at [496, 399] on button "Controleer" at bounding box center [433, 398] width 277 height 19
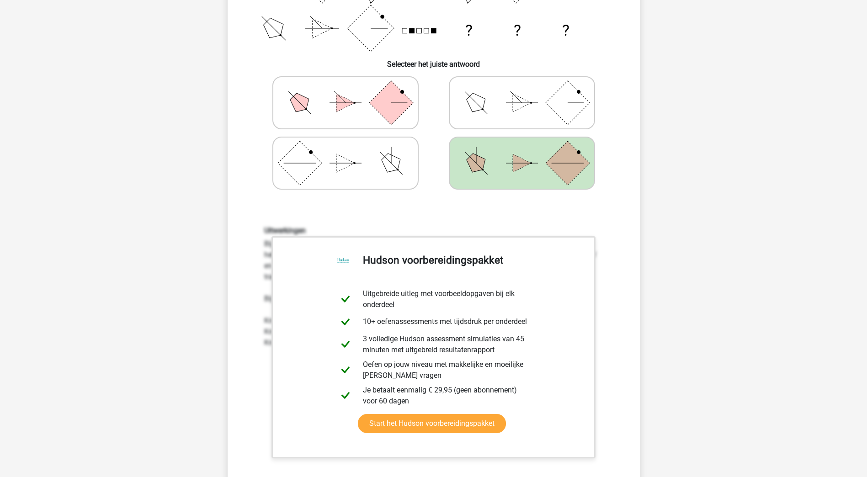
scroll to position [274, 0]
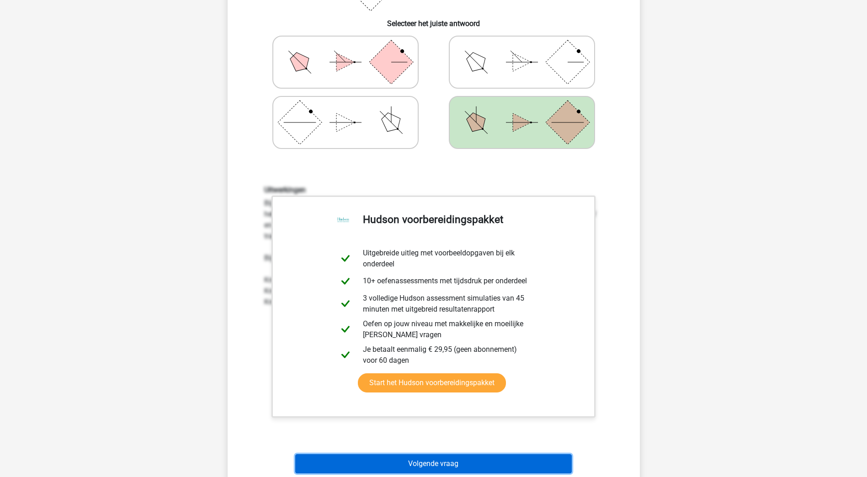
click at [472, 459] on button "Volgende vraag" at bounding box center [433, 463] width 277 height 19
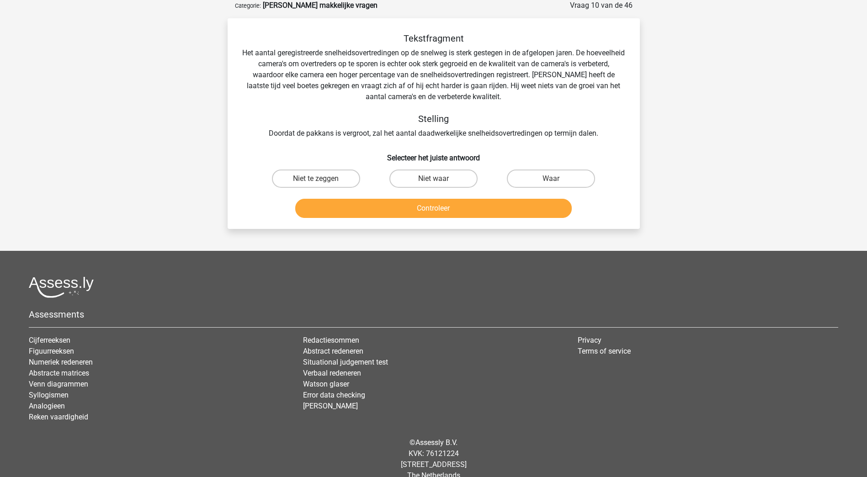
scroll to position [0, 0]
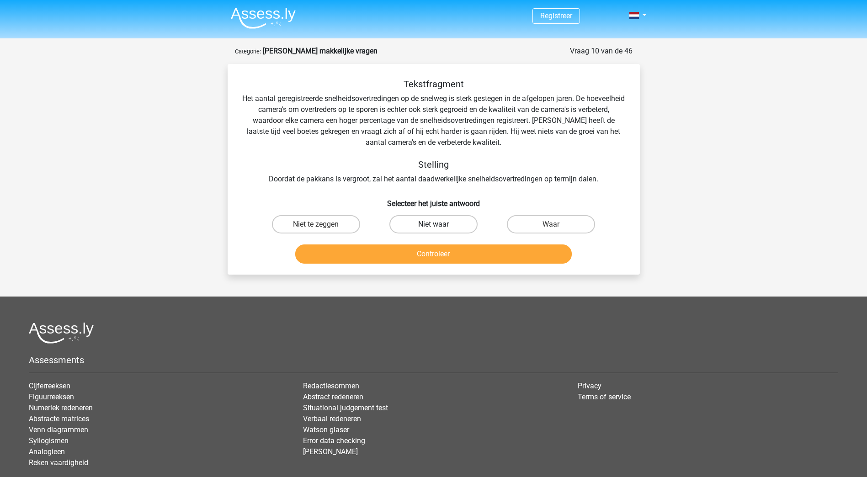
click at [449, 224] on label "Niet waar" at bounding box center [433, 224] width 88 height 18
click at [439, 224] on input "Niet waar" at bounding box center [436, 227] width 6 height 6
radio input "true"
click at [449, 252] on button "Controleer" at bounding box center [433, 254] width 277 height 19
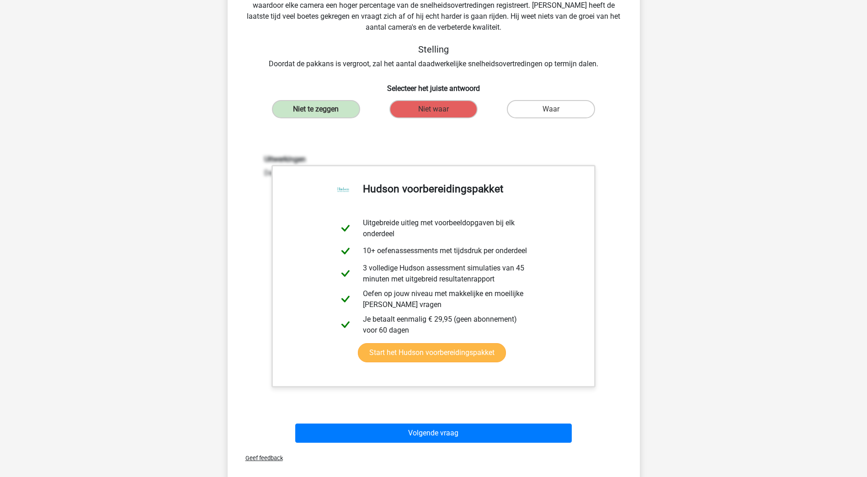
scroll to position [137, 0]
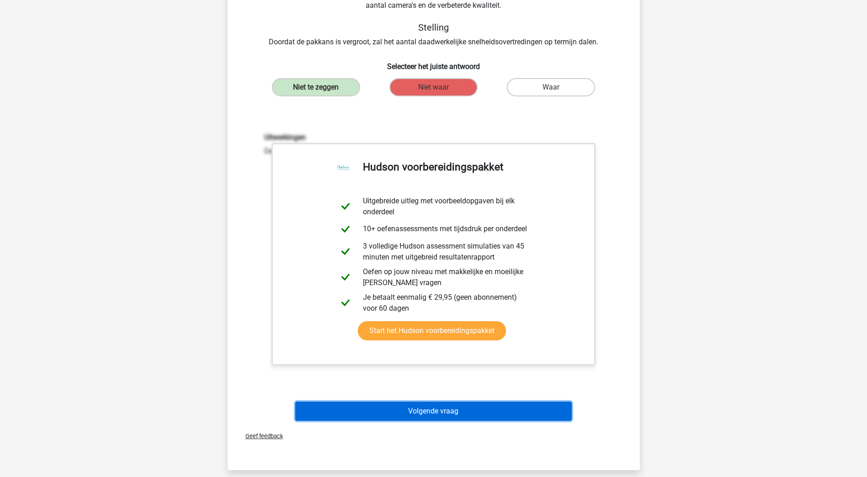
click at [450, 404] on button "Volgende vraag" at bounding box center [433, 411] width 277 height 19
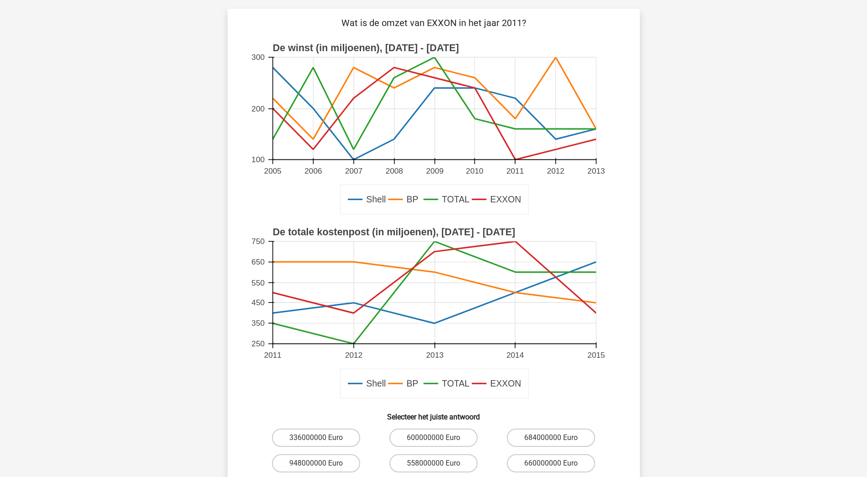
scroll to position [274, 0]
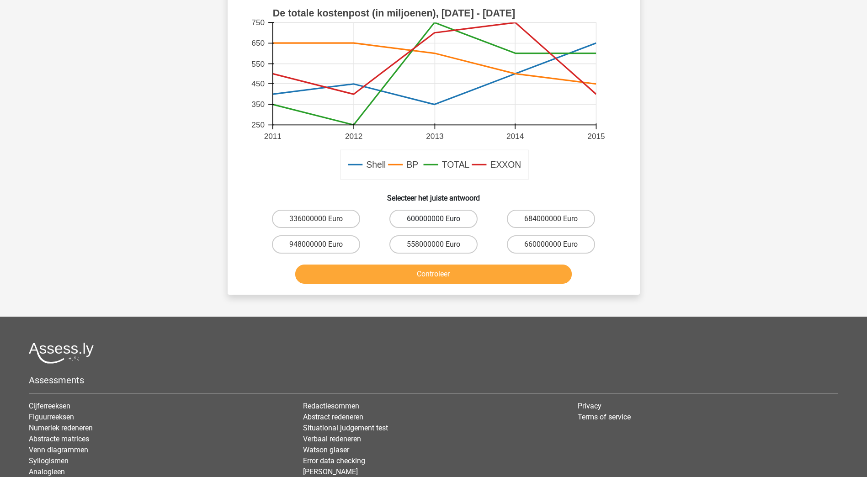
click at [439, 215] on label "600000000 Euro" at bounding box center [433, 219] width 88 height 18
click at [439, 219] on input "600000000 Euro" at bounding box center [436, 222] width 6 height 6
radio input "true"
click at [462, 273] on button "Controleer" at bounding box center [433, 274] width 277 height 19
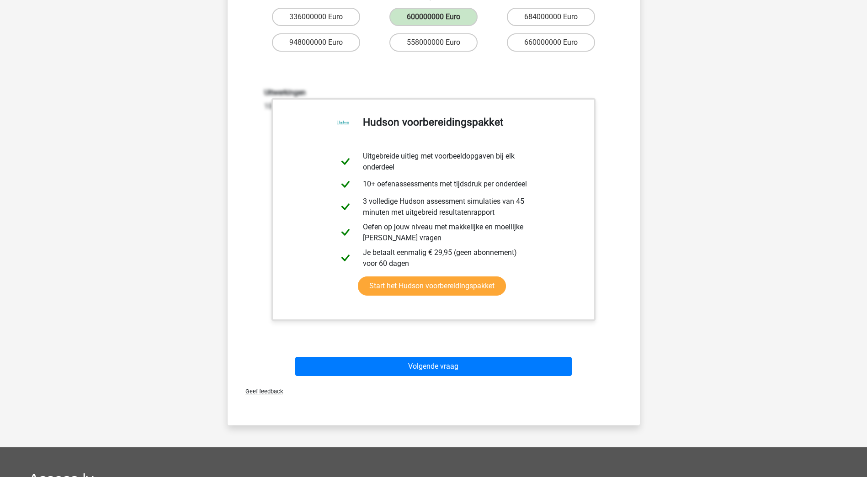
scroll to position [503, 0]
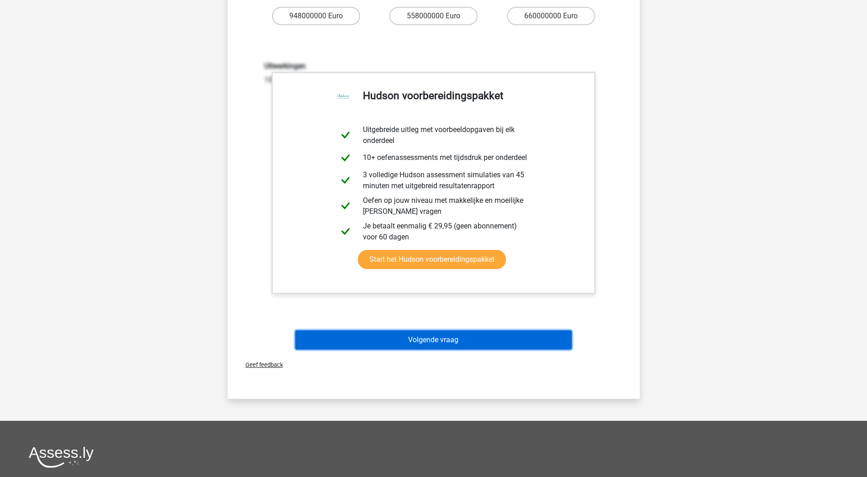
click at [470, 340] on button "Volgende vraag" at bounding box center [433, 340] width 277 height 19
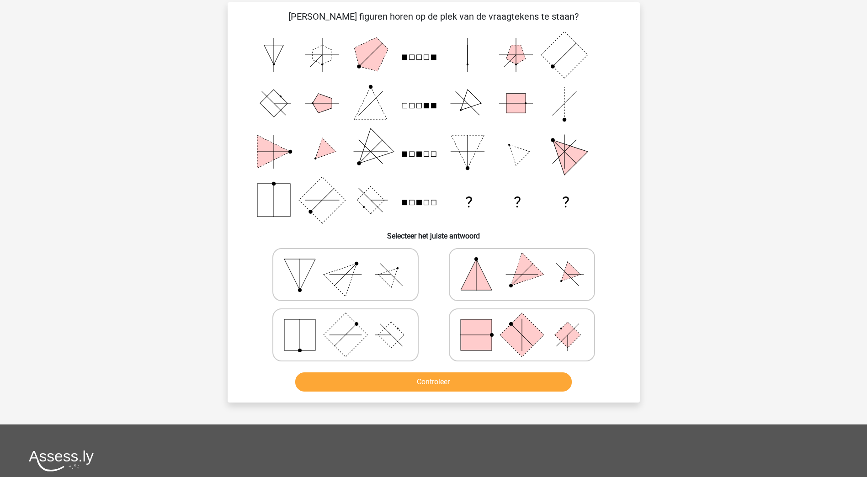
scroll to position [46, 0]
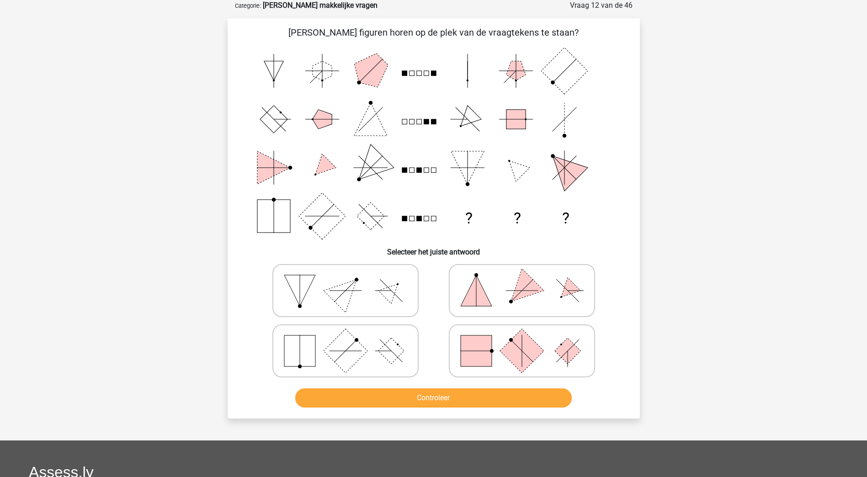
click at [497, 353] on icon at bounding box center [521, 351] width 137 height 46
click at [522, 340] on input "radio" at bounding box center [525, 337] width 6 height 6
radio input "true"
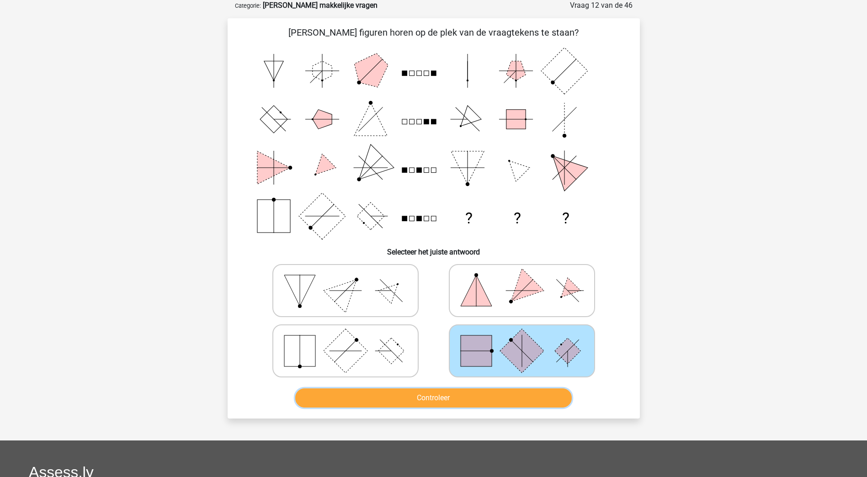
click at [486, 398] on button "Controleer" at bounding box center [433, 398] width 277 height 19
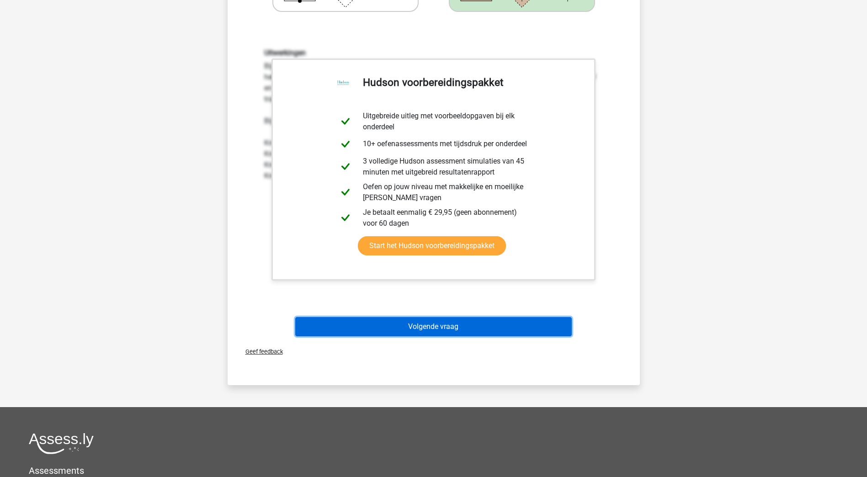
click at [480, 321] on button "Volgende vraag" at bounding box center [433, 326] width 277 height 19
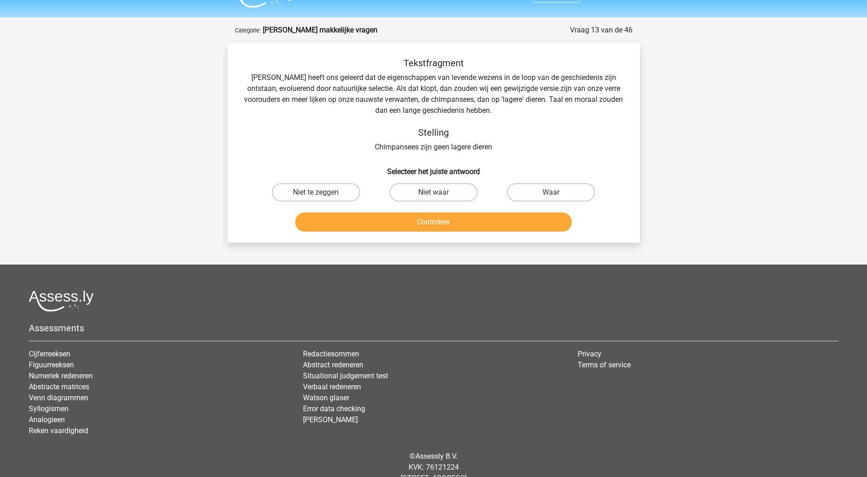
scroll to position [0, 0]
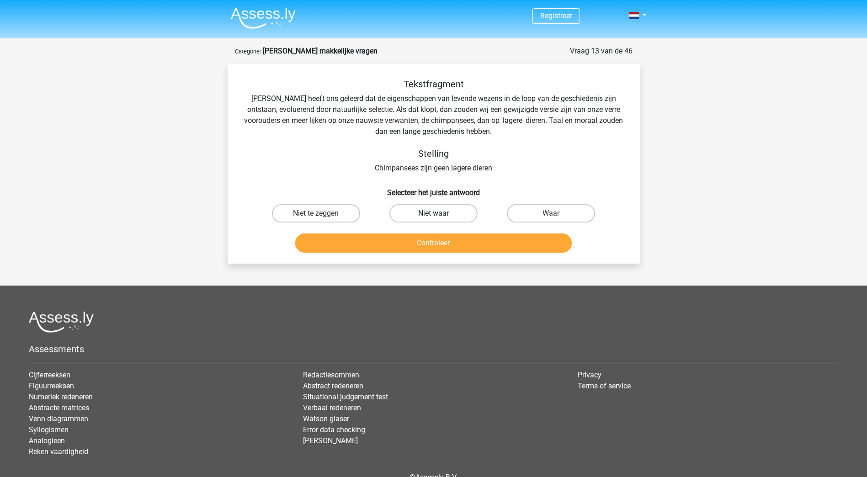
click at [415, 216] on label "Niet waar" at bounding box center [433, 213] width 88 height 18
click at [433, 216] on input "Niet waar" at bounding box center [436, 216] width 6 height 6
radio input "true"
click at [400, 248] on button "Controleer" at bounding box center [433, 243] width 277 height 19
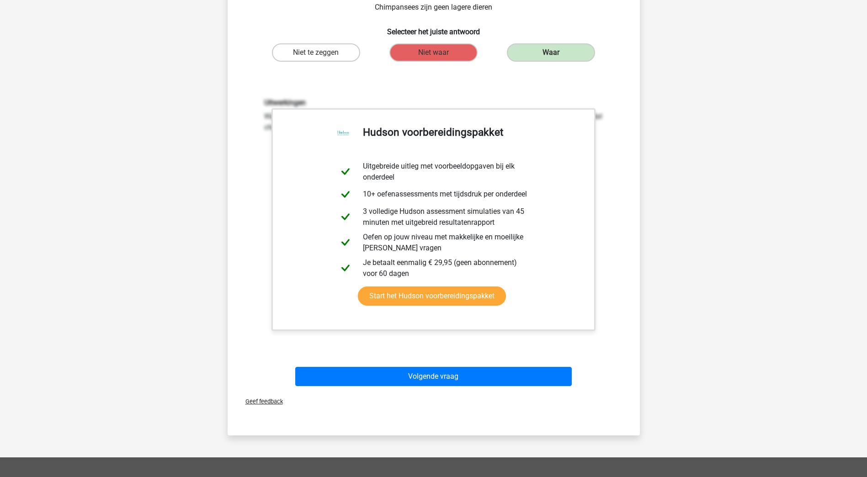
scroll to position [183, 0]
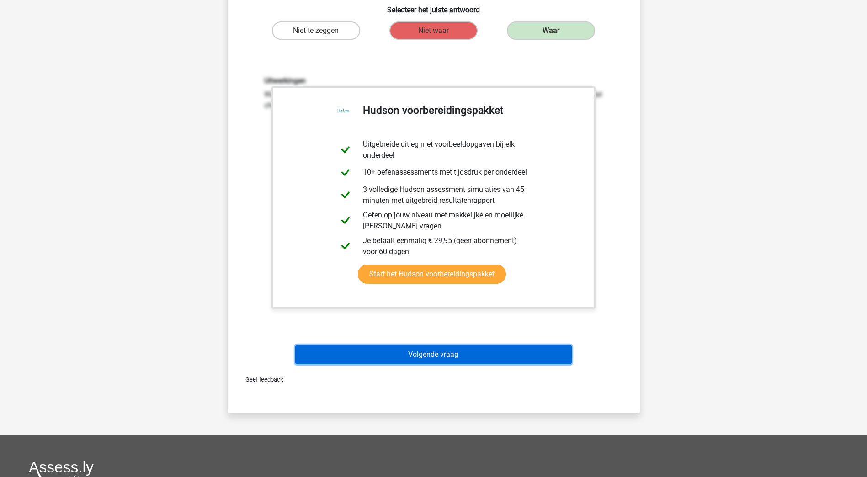
click at [482, 353] on button "Volgende vraag" at bounding box center [433, 354] width 277 height 19
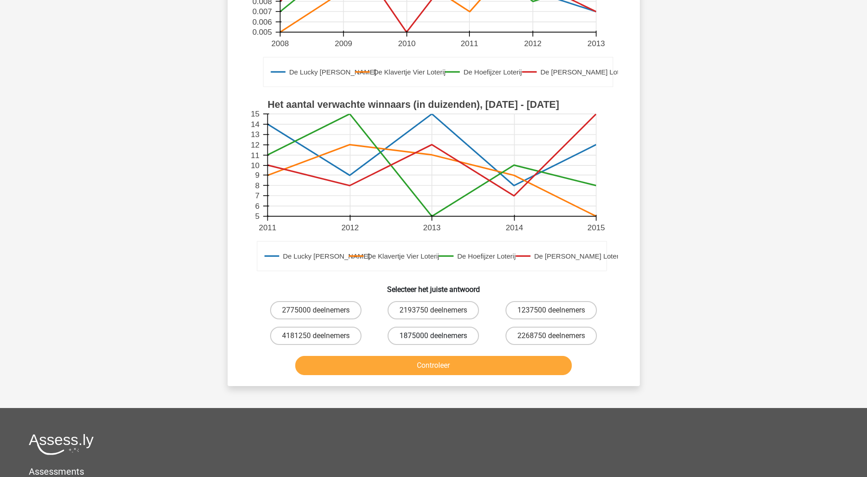
click at [441, 334] on label "1875000 deelnemers" at bounding box center [433, 336] width 91 height 18
click at [439, 336] on input "1875000 deelnemers" at bounding box center [436, 339] width 6 height 6
radio input "true"
click at [452, 362] on button "Controleer" at bounding box center [433, 365] width 277 height 19
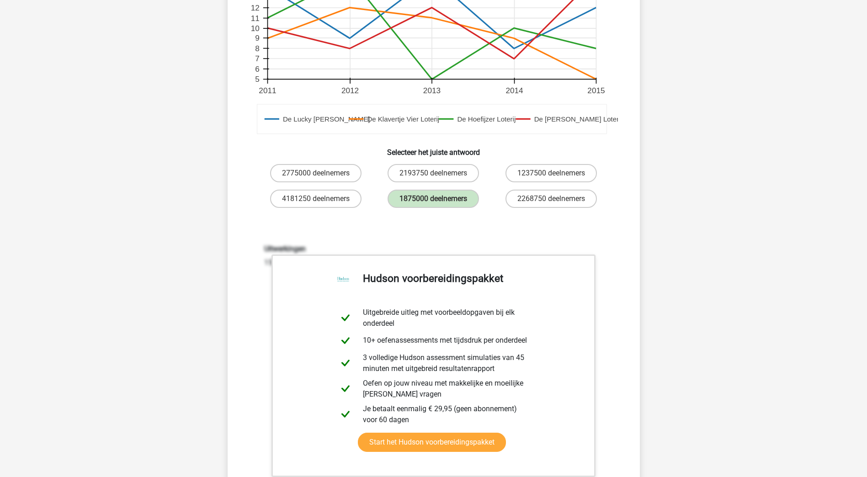
scroll to position [457, 0]
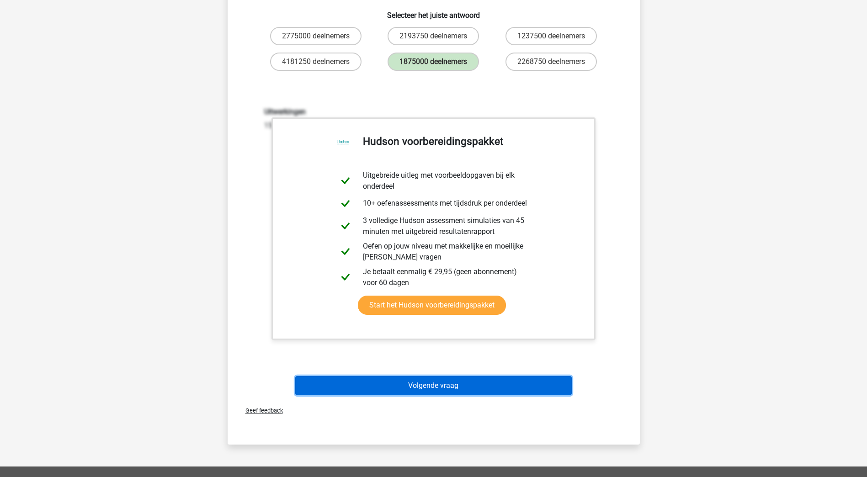
click at [501, 387] on button "Volgende vraag" at bounding box center [433, 385] width 277 height 19
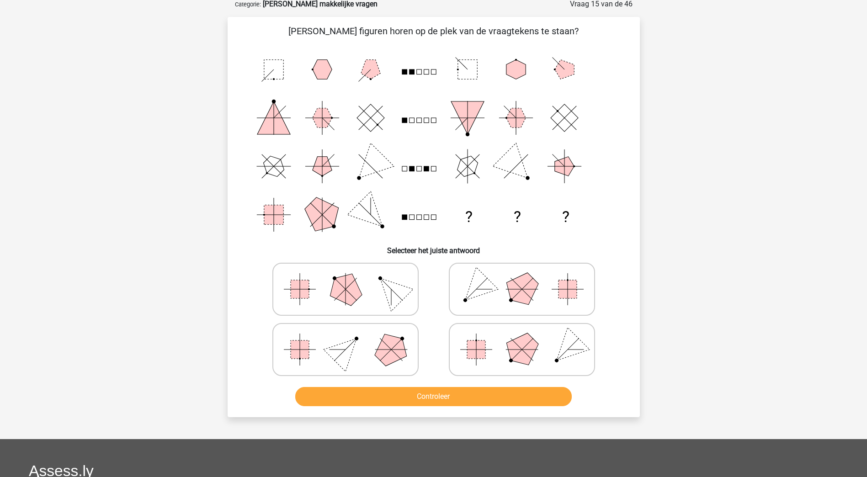
scroll to position [46, 0]
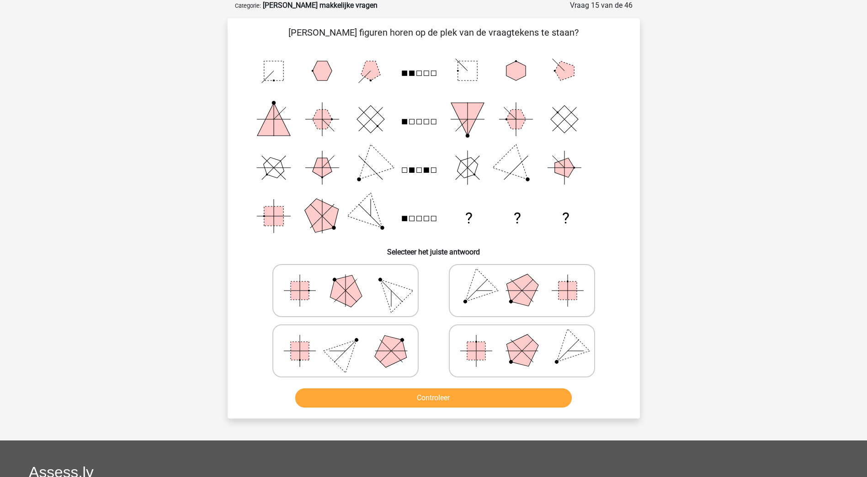
click at [362, 283] on icon at bounding box center [345, 291] width 137 height 46
click at [352, 279] on input "radio" at bounding box center [349, 276] width 6 height 6
radio input "true"
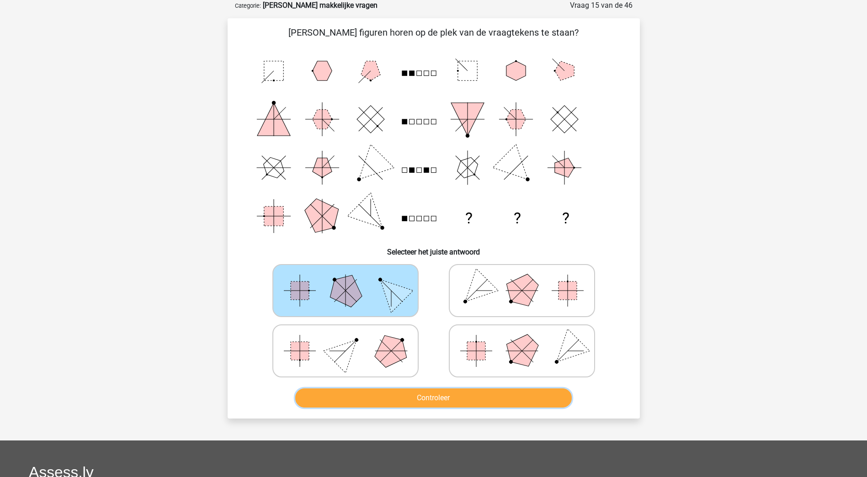
click at [450, 396] on button "Controleer" at bounding box center [433, 398] width 277 height 19
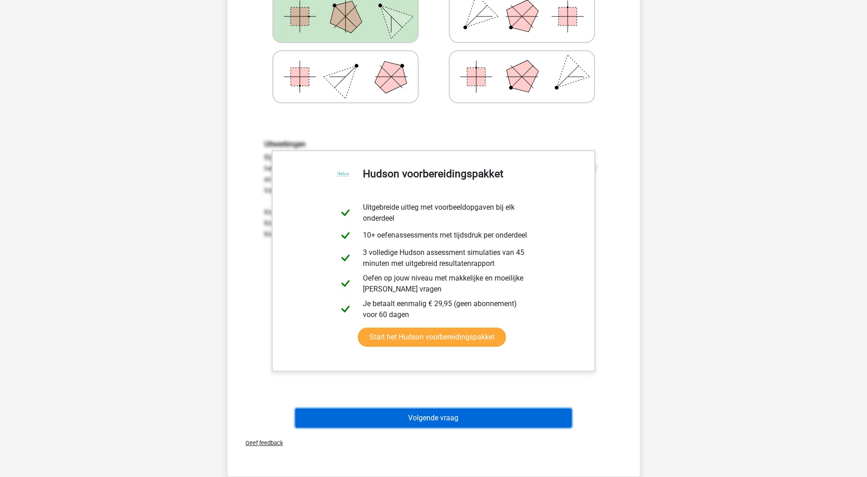
click at [502, 426] on button "Volgende vraag" at bounding box center [433, 418] width 277 height 19
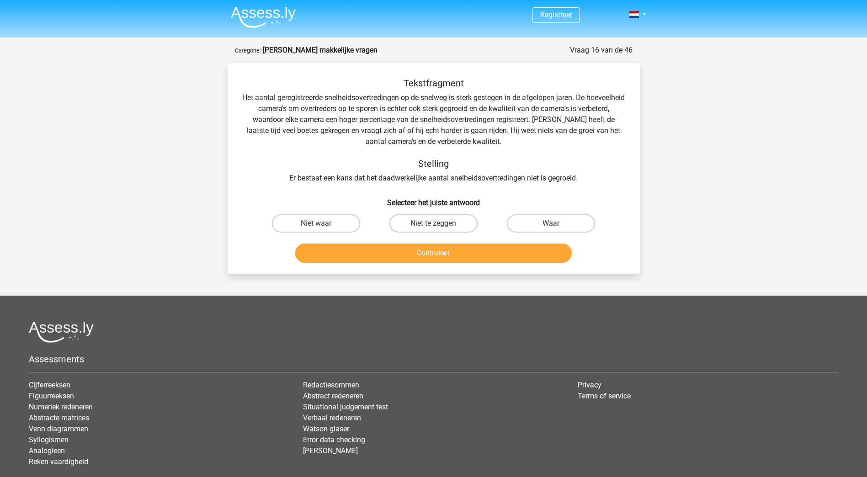
scroll to position [0, 0]
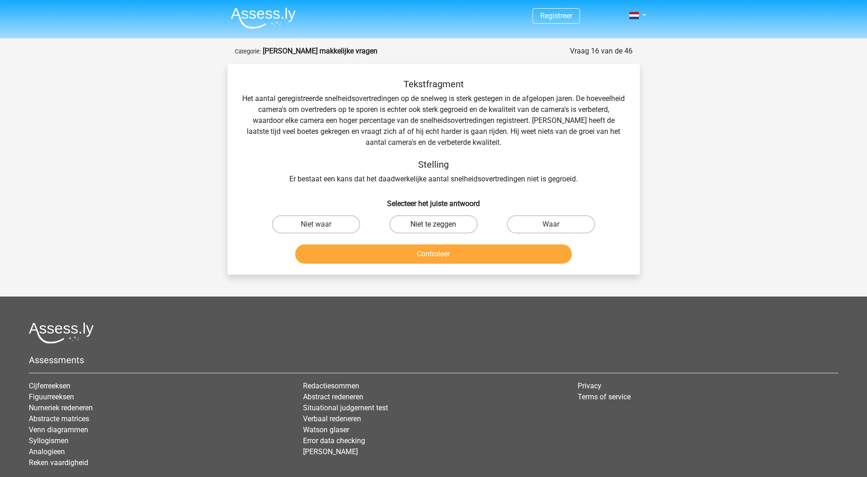
click at [428, 222] on label "Niet te zeggen" at bounding box center [433, 224] width 88 height 18
click at [433, 224] on input "Niet te zeggen" at bounding box center [436, 227] width 6 height 6
radio input "true"
click at [455, 260] on button "Controleer" at bounding box center [433, 254] width 277 height 19
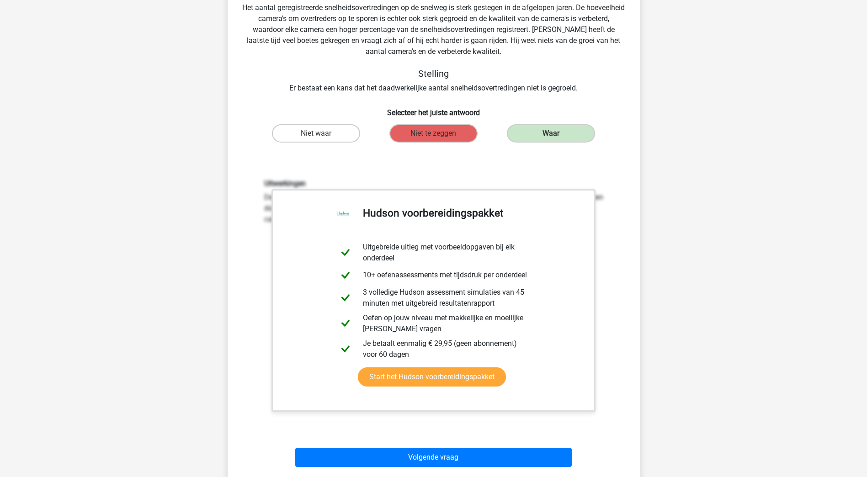
scroll to position [229, 0]
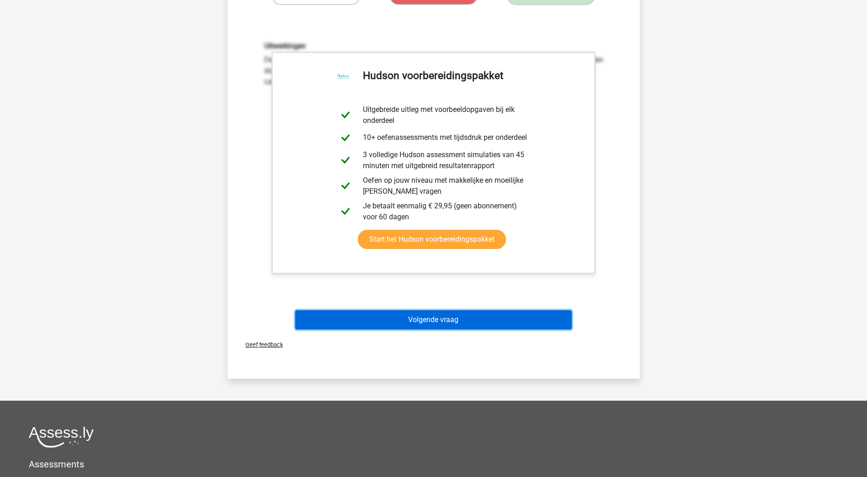
click at [491, 323] on button "Volgende vraag" at bounding box center [433, 319] width 277 height 19
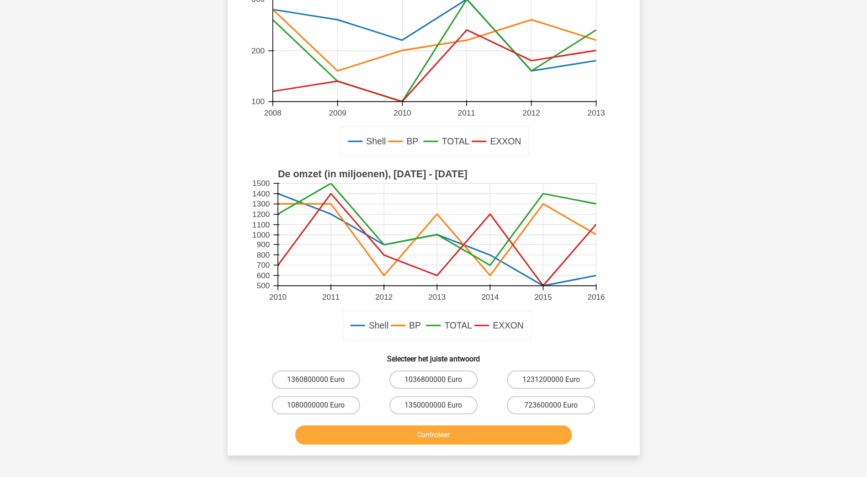
scroll to position [91, 0]
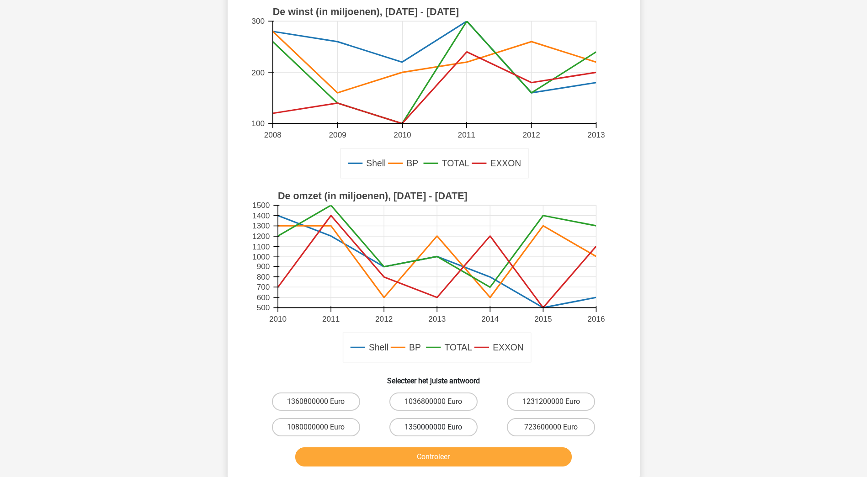
click at [451, 426] on label "1350000000 Euro" at bounding box center [433, 427] width 88 height 18
click at [439, 427] on input "1350000000 Euro" at bounding box center [436, 430] width 6 height 6
radio input "true"
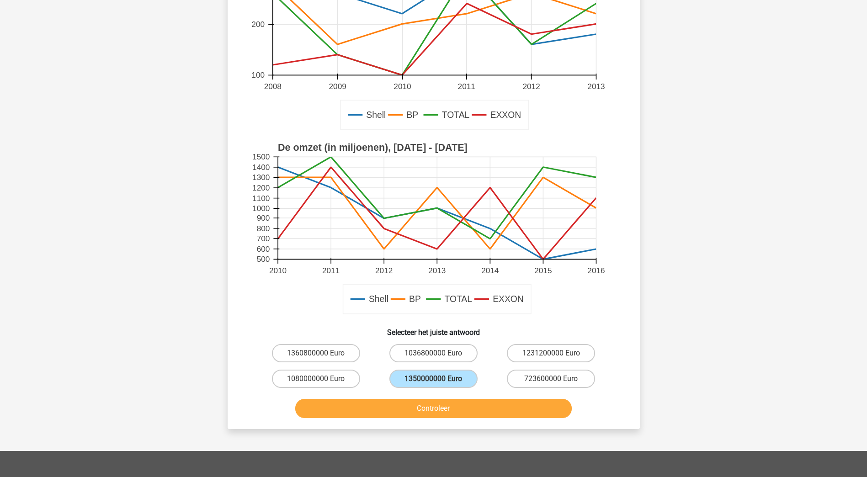
scroll to position [183, 0]
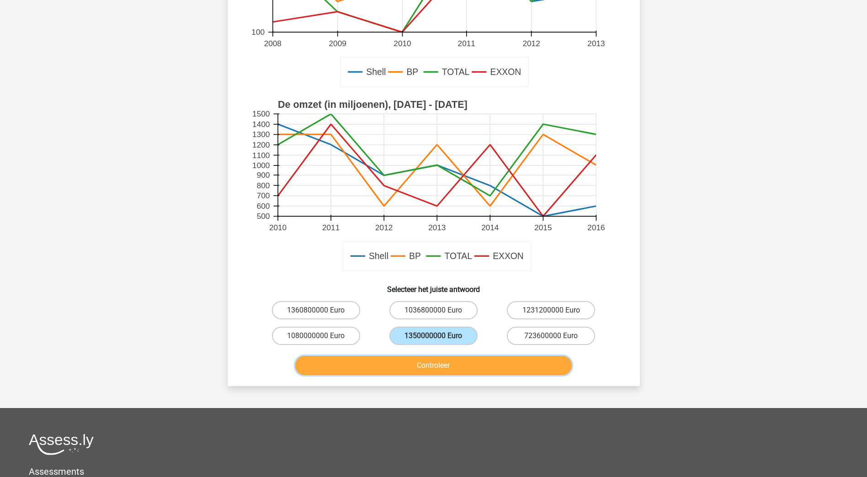
click at [486, 368] on button "Controleer" at bounding box center [433, 365] width 277 height 19
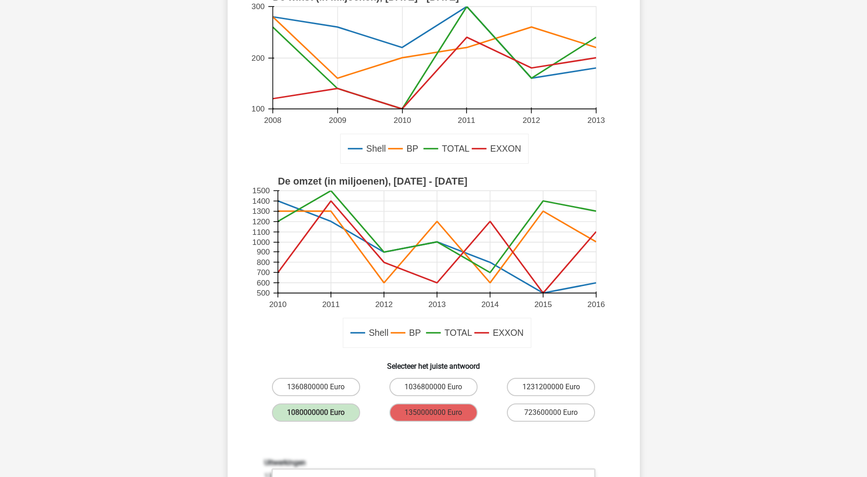
scroll to position [91, 0]
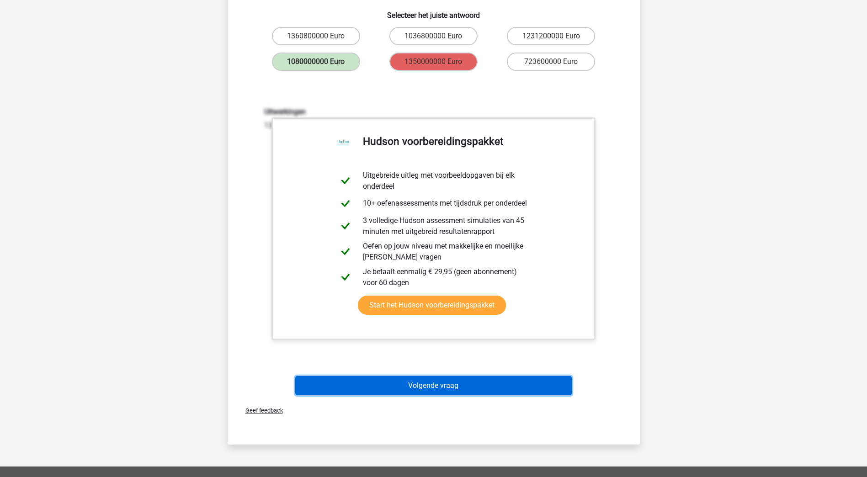
click at [513, 378] on button "Volgende vraag" at bounding box center [433, 385] width 277 height 19
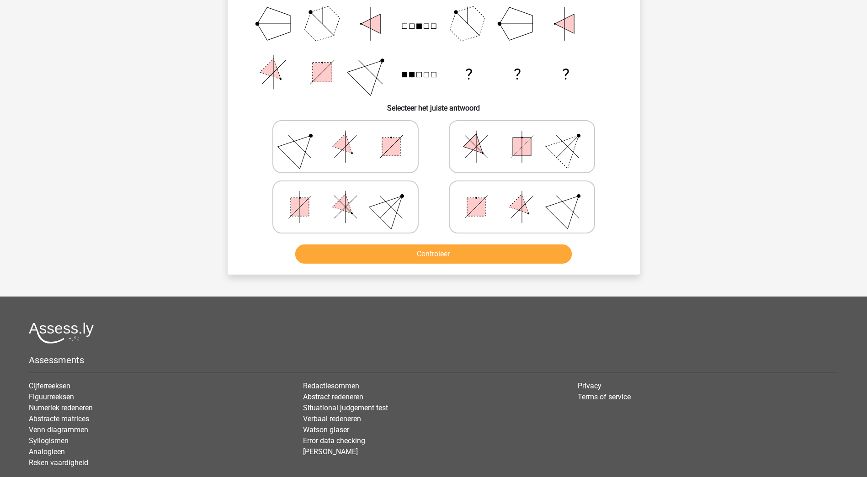
scroll to position [46, 0]
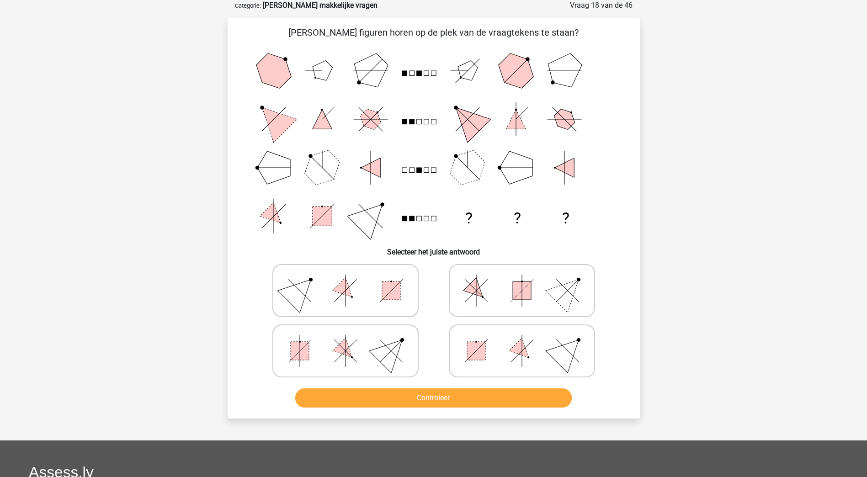
click at [496, 290] on icon at bounding box center [521, 291] width 137 height 46
click at [522, 279] on input "radio" at bounding box center [525, 276] width 6 height 6
radio input "true"
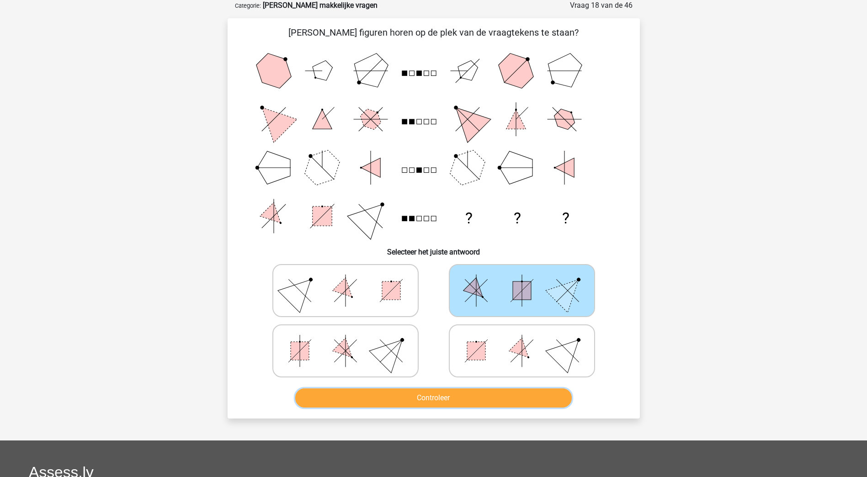
click at [475, 395] on button "Controleer" at bounding box center [433, 398] width 277 height 19
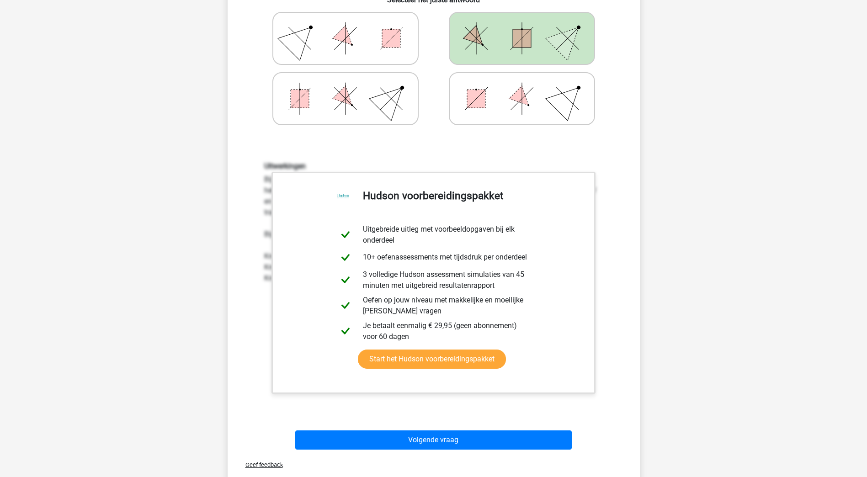
scroll to position [320, 0]
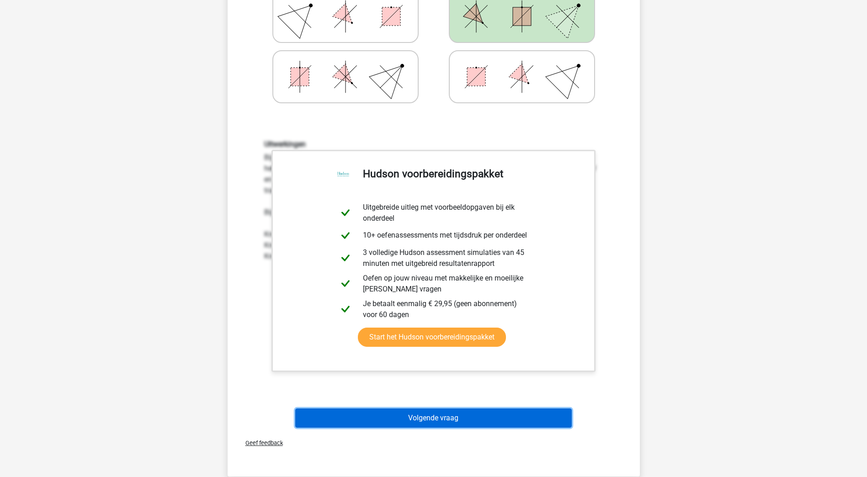
click at [479, 416] on button "Volgende vraag" at bounding box center [433, 418] width 277 height 19
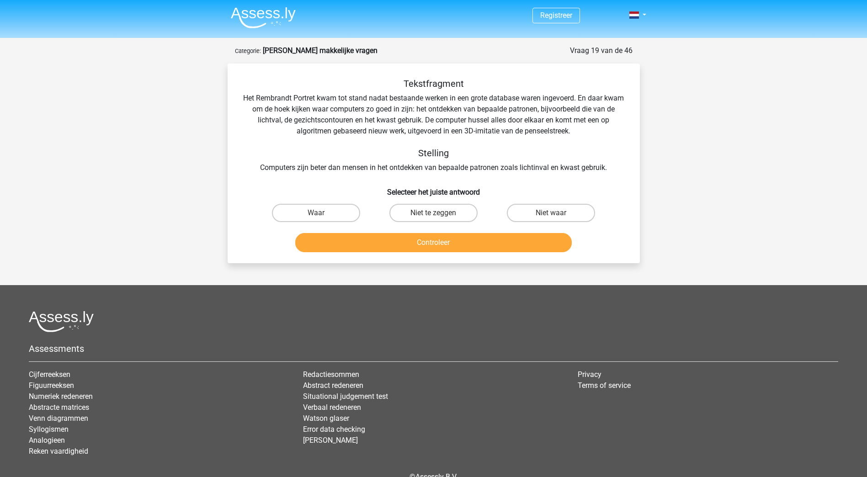
scroll to position [0, 0]
click at [336, 213] on label "Waar" at bounding box center [316, 213] width 88 height 18
click at [322, 213] on input "Waar" at bounding box center [319, 216] width 6 height 6
radio input "true"
click at [436, 241] on button "Controleer" at bounding box center [433, 243] width 277 height 19
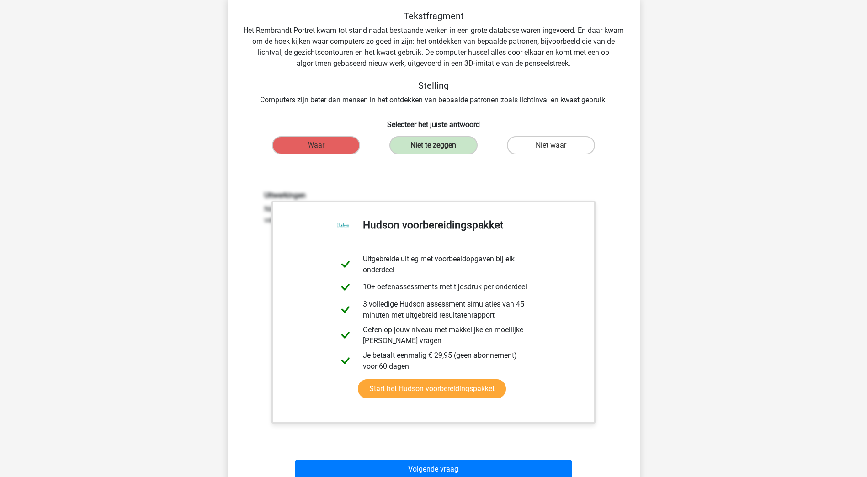
scroll to position [183, 0]
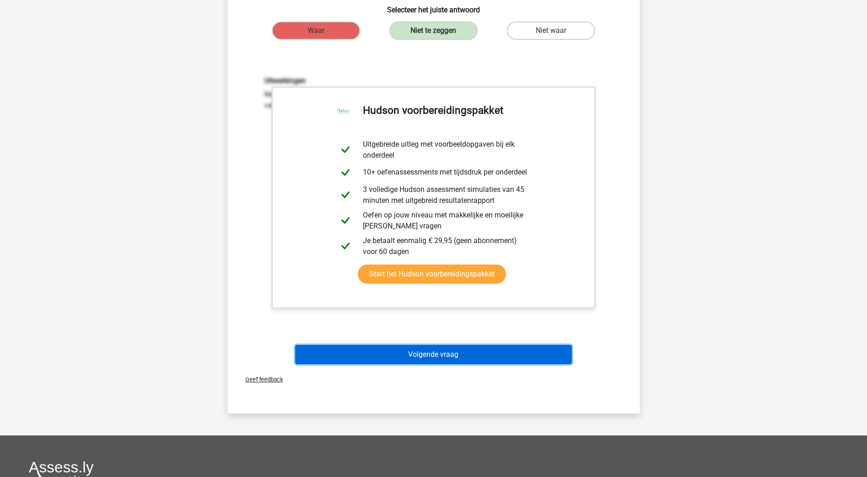
click at [464, 354] on button "Volgende vraag" at bounding box center [433, 354] width 277 height 19
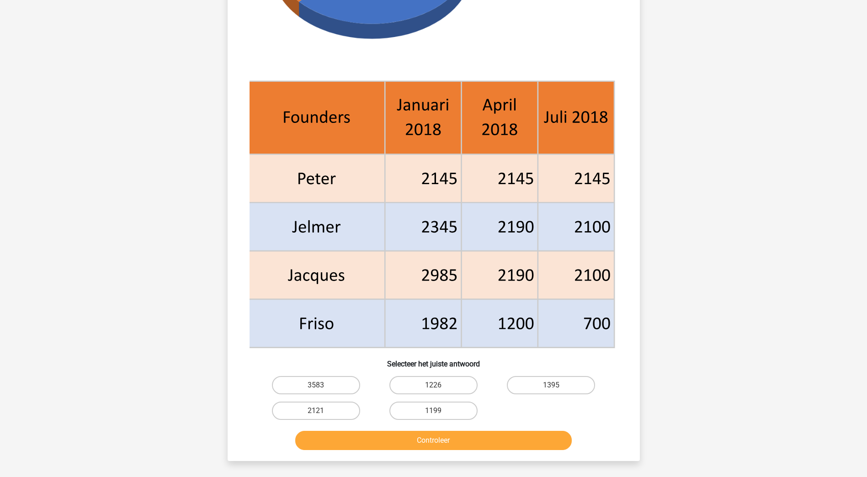
scroll to position [320, 0]
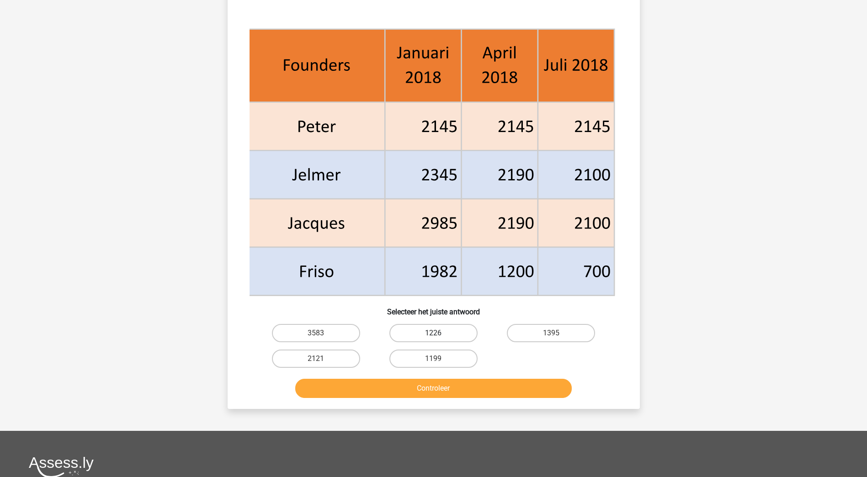
click at [437, 332] on label "1226" at bounding box center [433, 333] width 88 height 18
click at [437, 333] on input "1226" at bounding box center [436, 336] width 6 height 6
radio input "true"
click at [521, 388] on button "Controleer" at bounding box center [433, 388] width 277 height 19
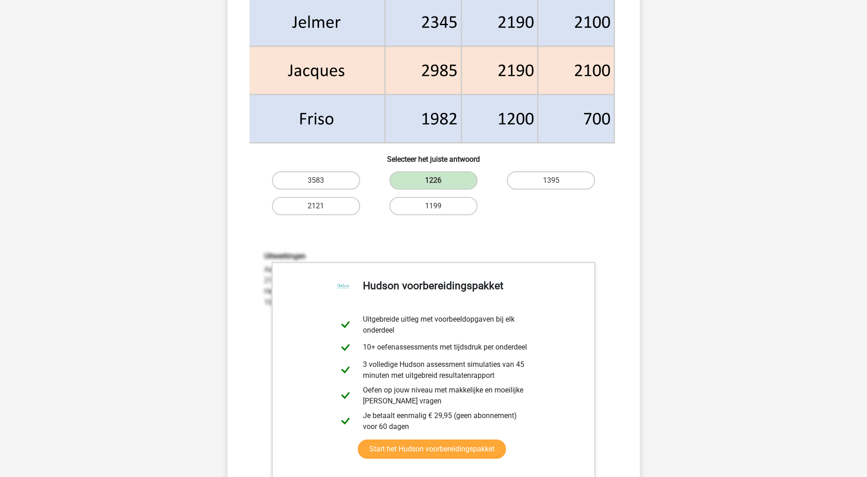
scroll to position [594, 0]
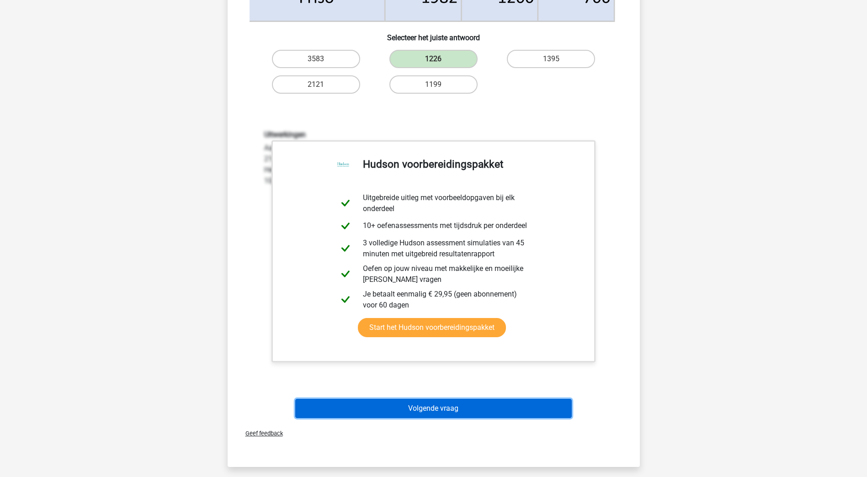
click at [465, 404] on button "Volgende vraag" at bounding box center [433, 408] width 277 height 19
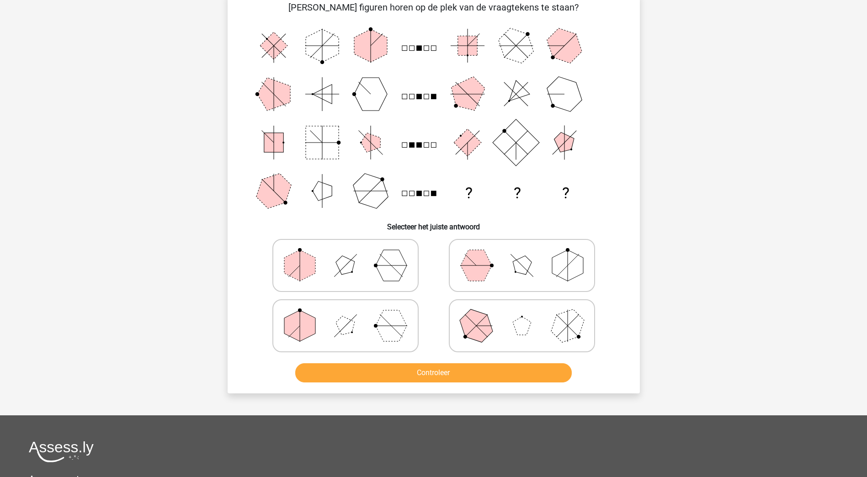
scroll to position [46, 0]
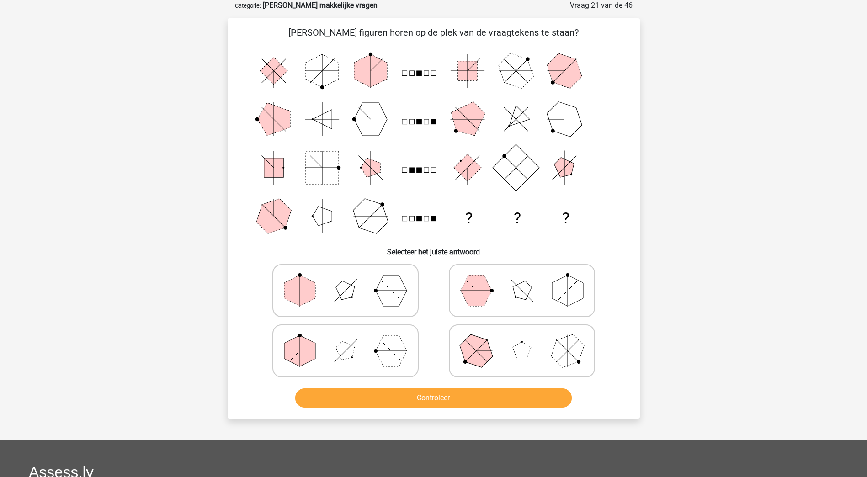
click at [398, 293] on polygon at bounding box center [391, 290] width 31 height 31
click at [352, 279] on input "radio" at bounding box center [349, 276] width 6 height 6
radio input "true"
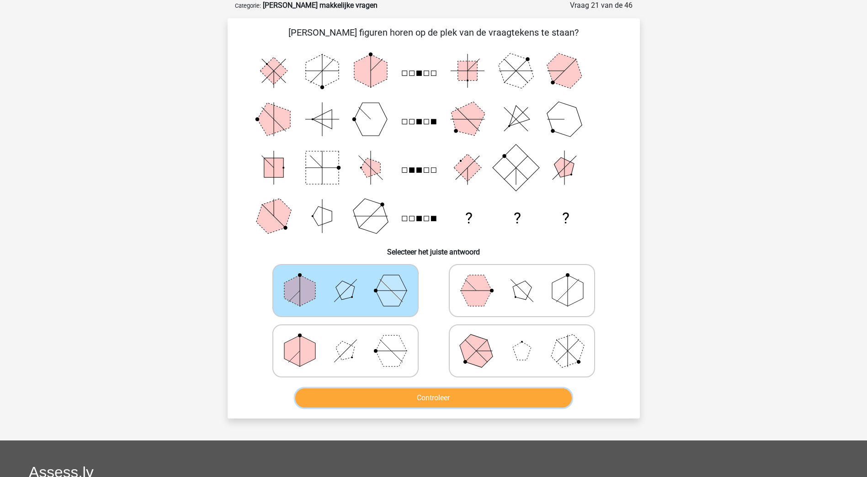
click at [463, 395] on button "Controleer" at bounding box center [433, 398] width 277 height 19
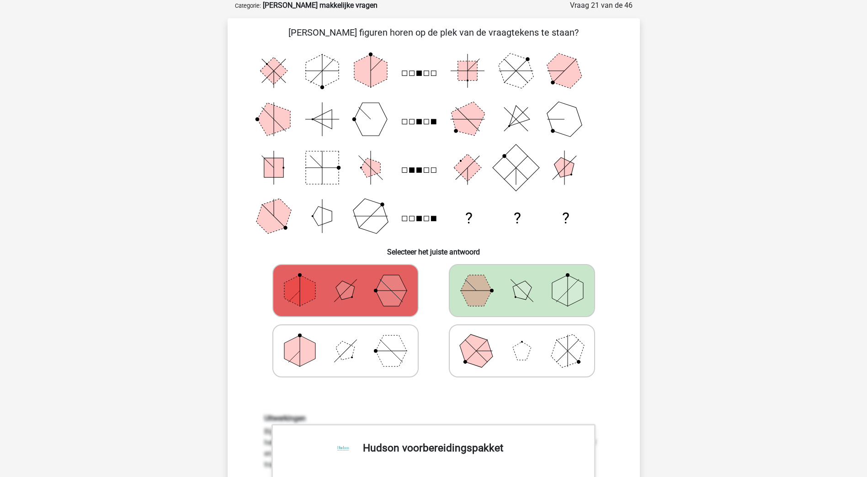
click at [546, 291] on icon at bounding box center [521, 291] width 137 height 46
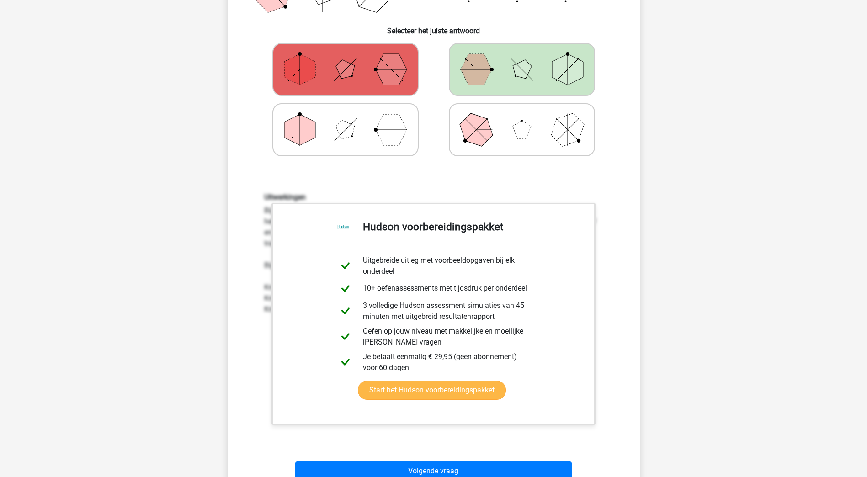
scroll to position [274, 0]
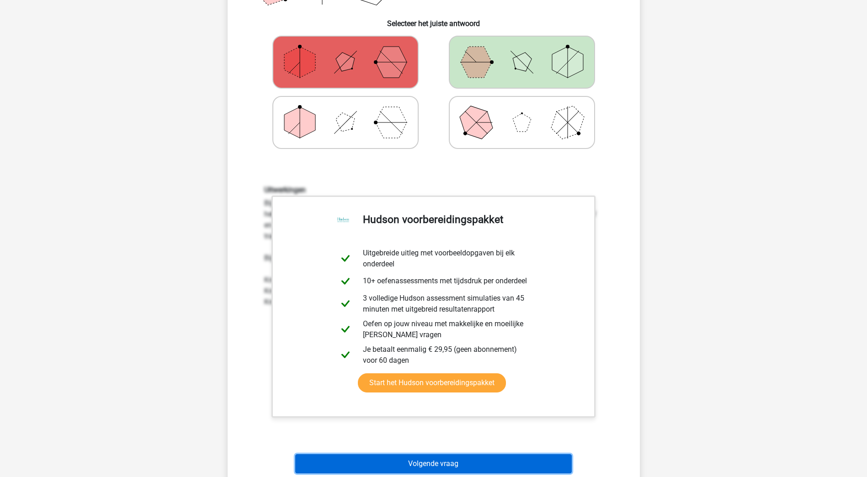
click at [475, 459] on button "Volgende vraag" at bounding box center [433, 463] width 277 height 19
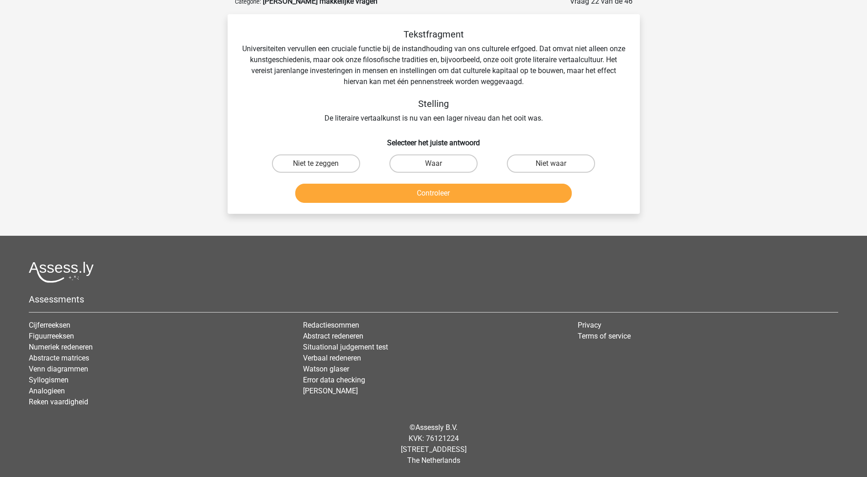
scroll to position [46, 0]
